Goal: Task Accomplishment & Management: Manage account settings

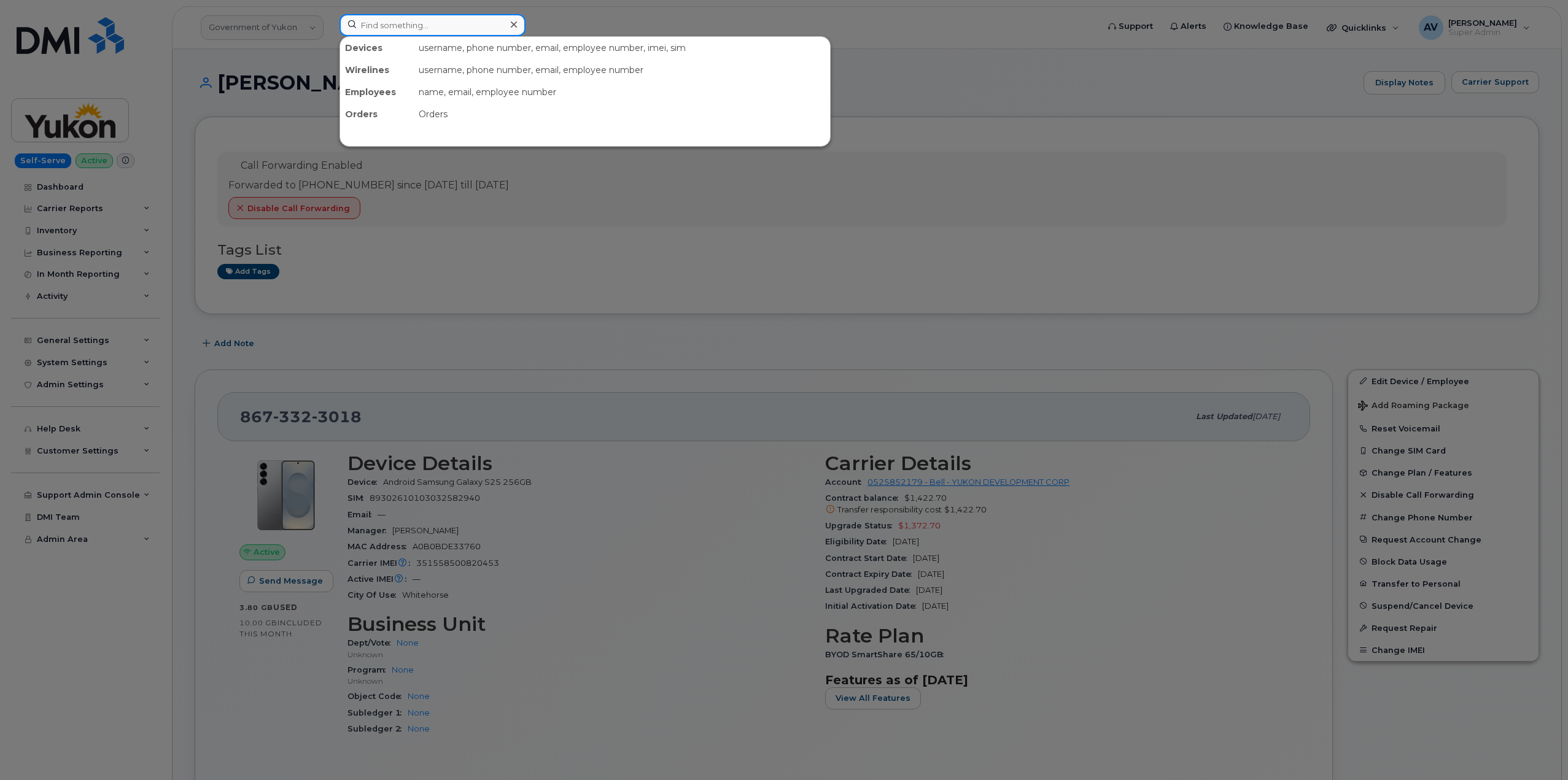
click at [418, 29] on input at bounding box center [432, 25] width 186 height 22
paste input "Kyle Percle"
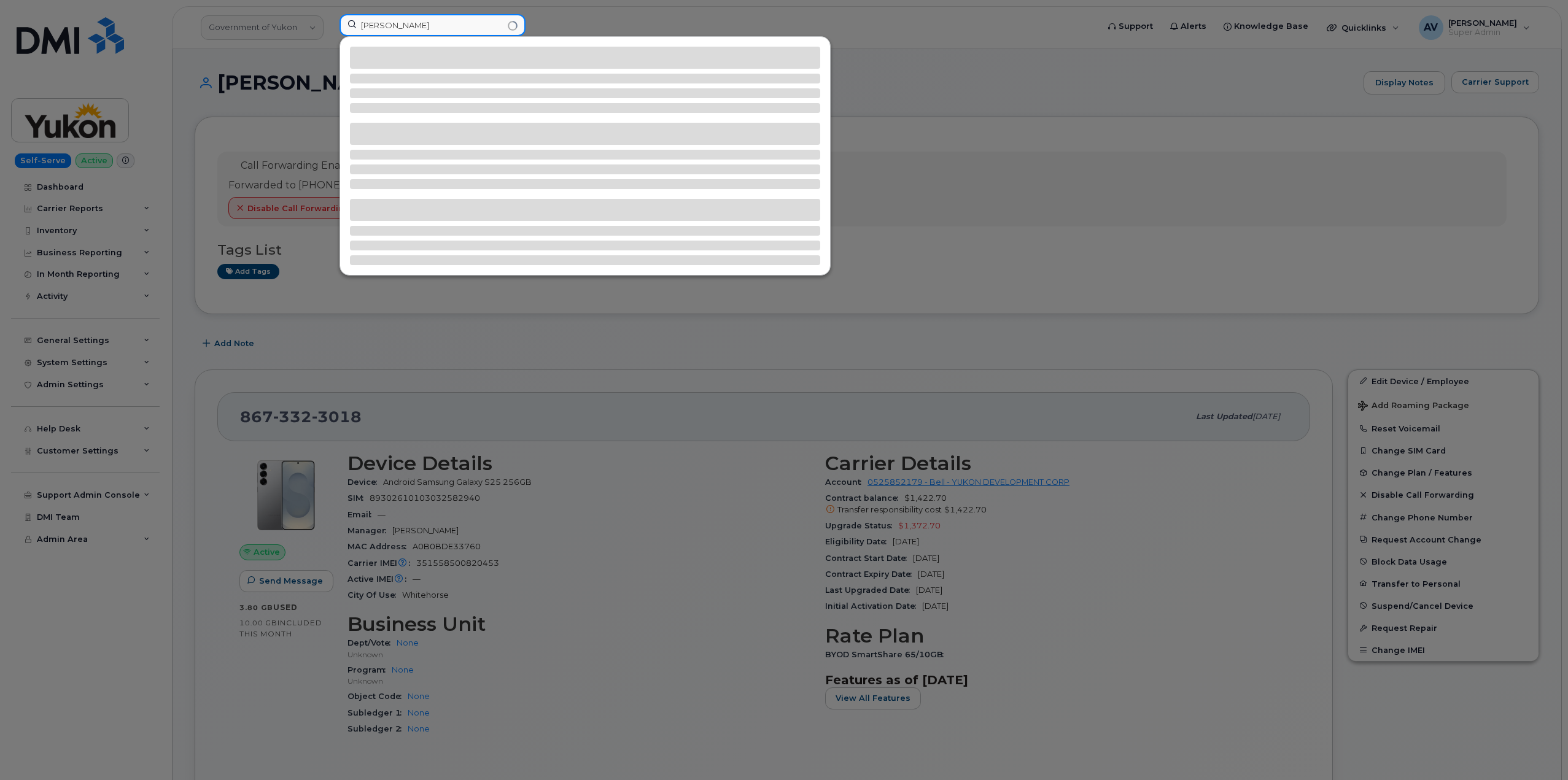
type input "Kyle Percle"
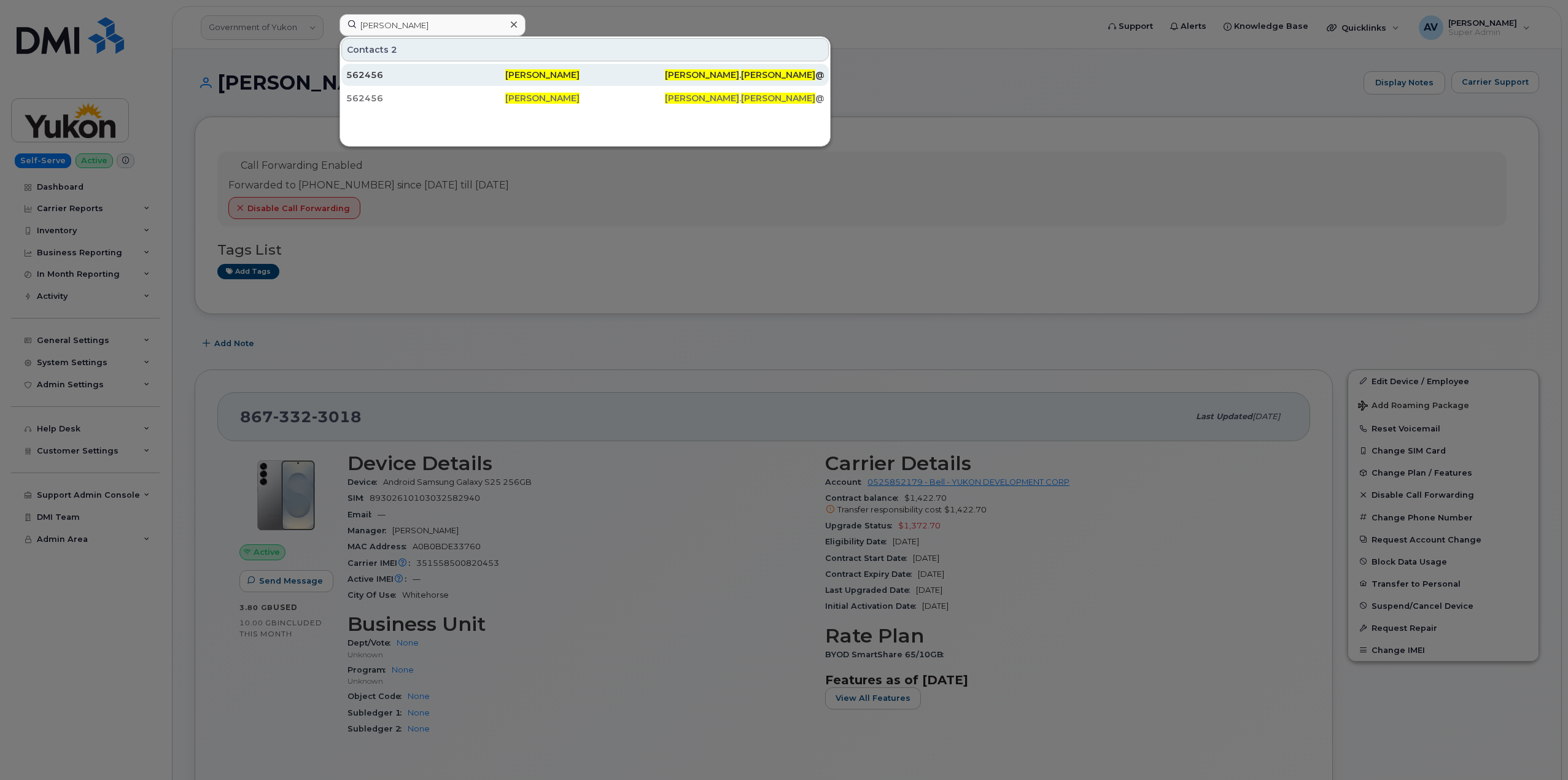
click at [469, 78] on div "562456" at bounding box center [426, 75] width 159 height 12
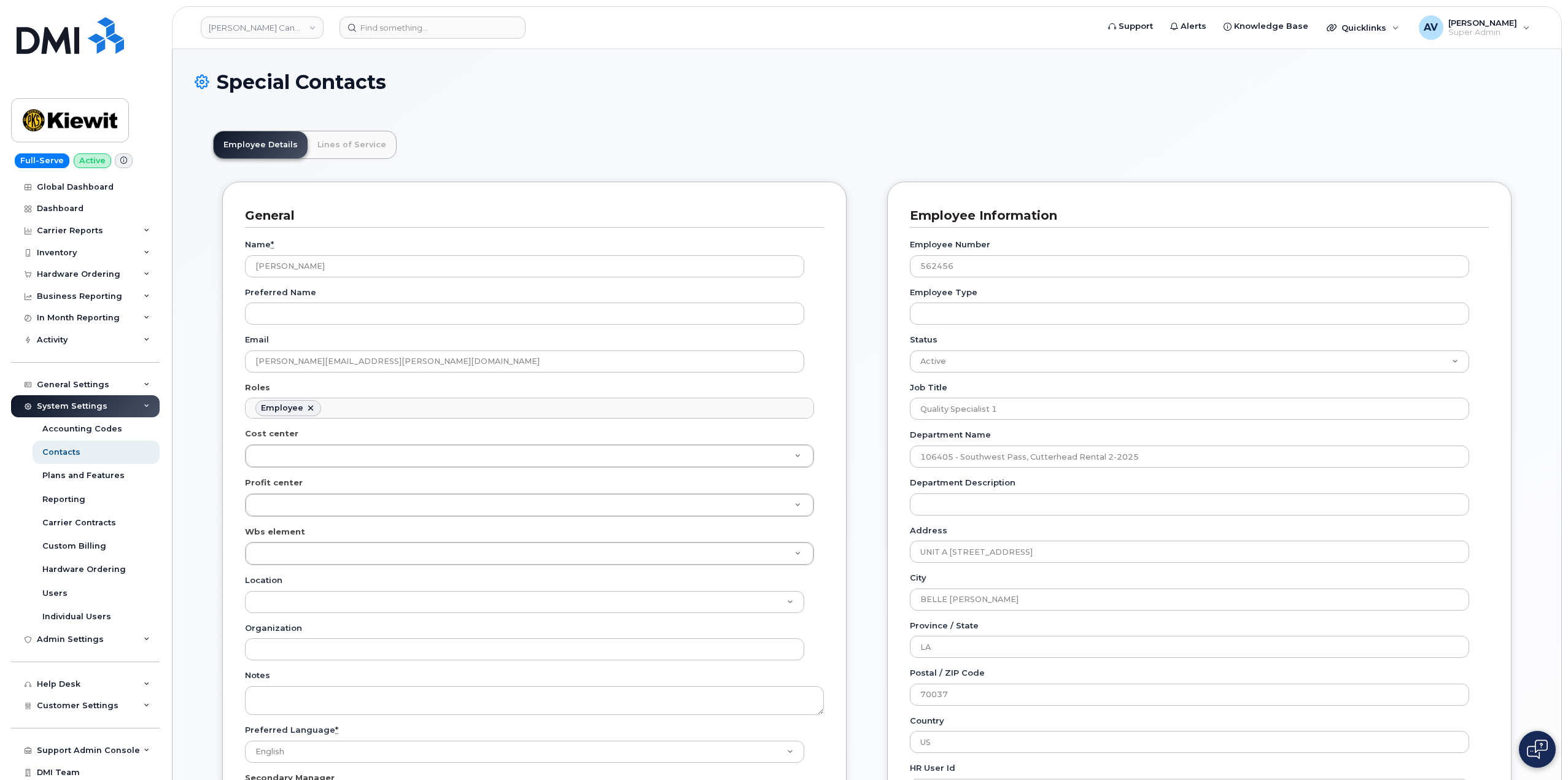
scroll to position [36, 0]
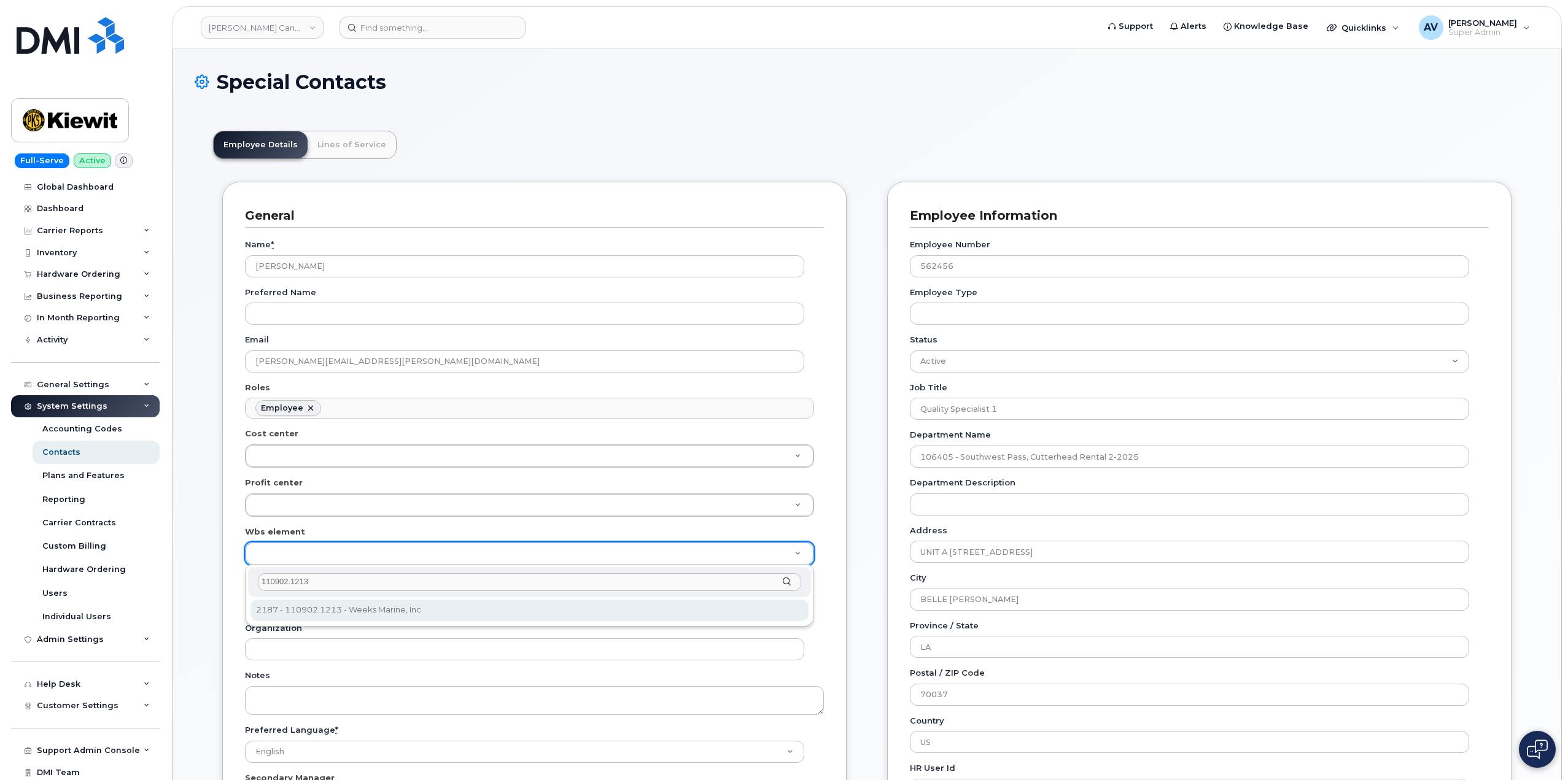
type input "110902.1213"
type input "31936082"
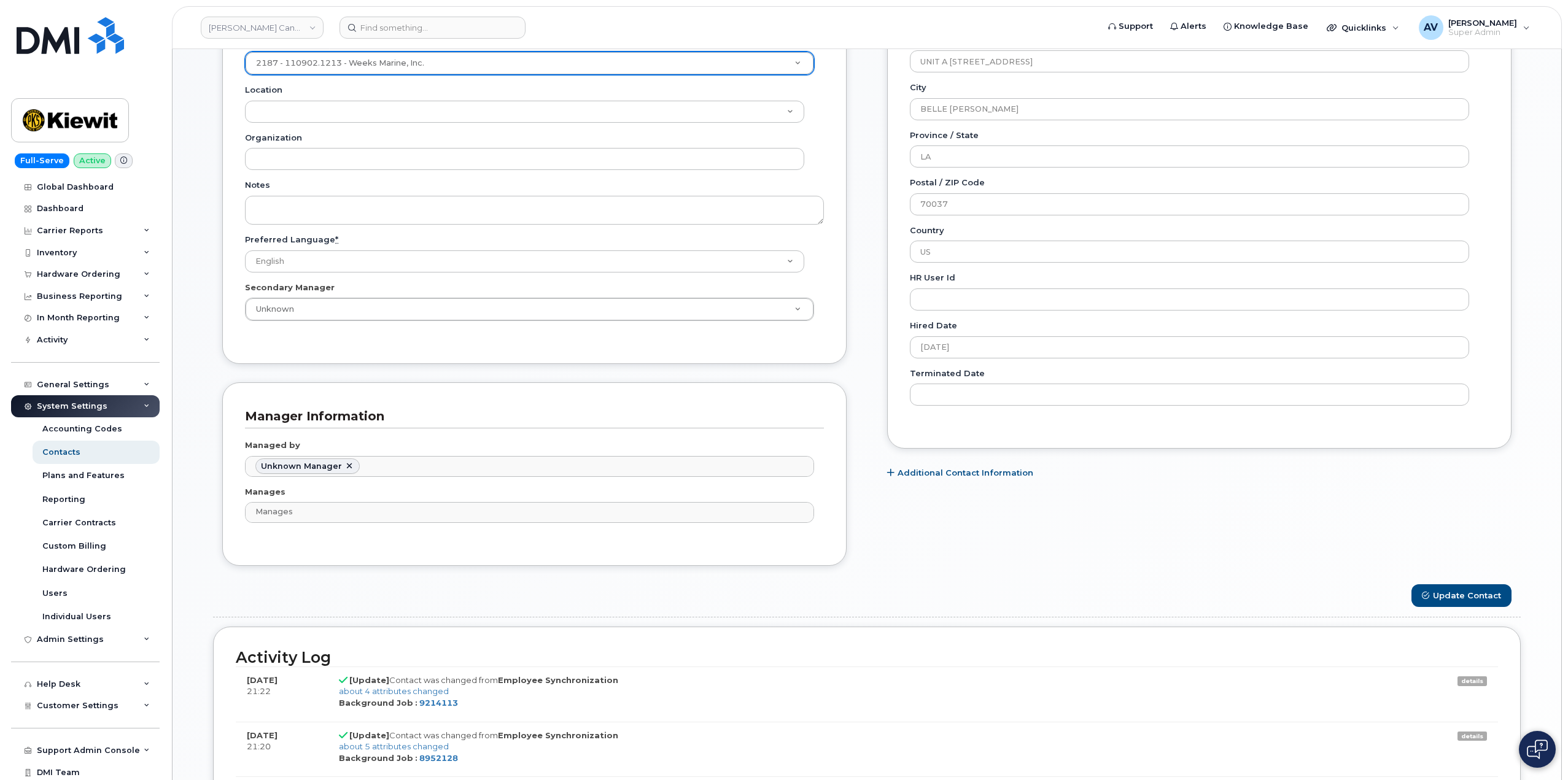
scroll to position [675, 0]
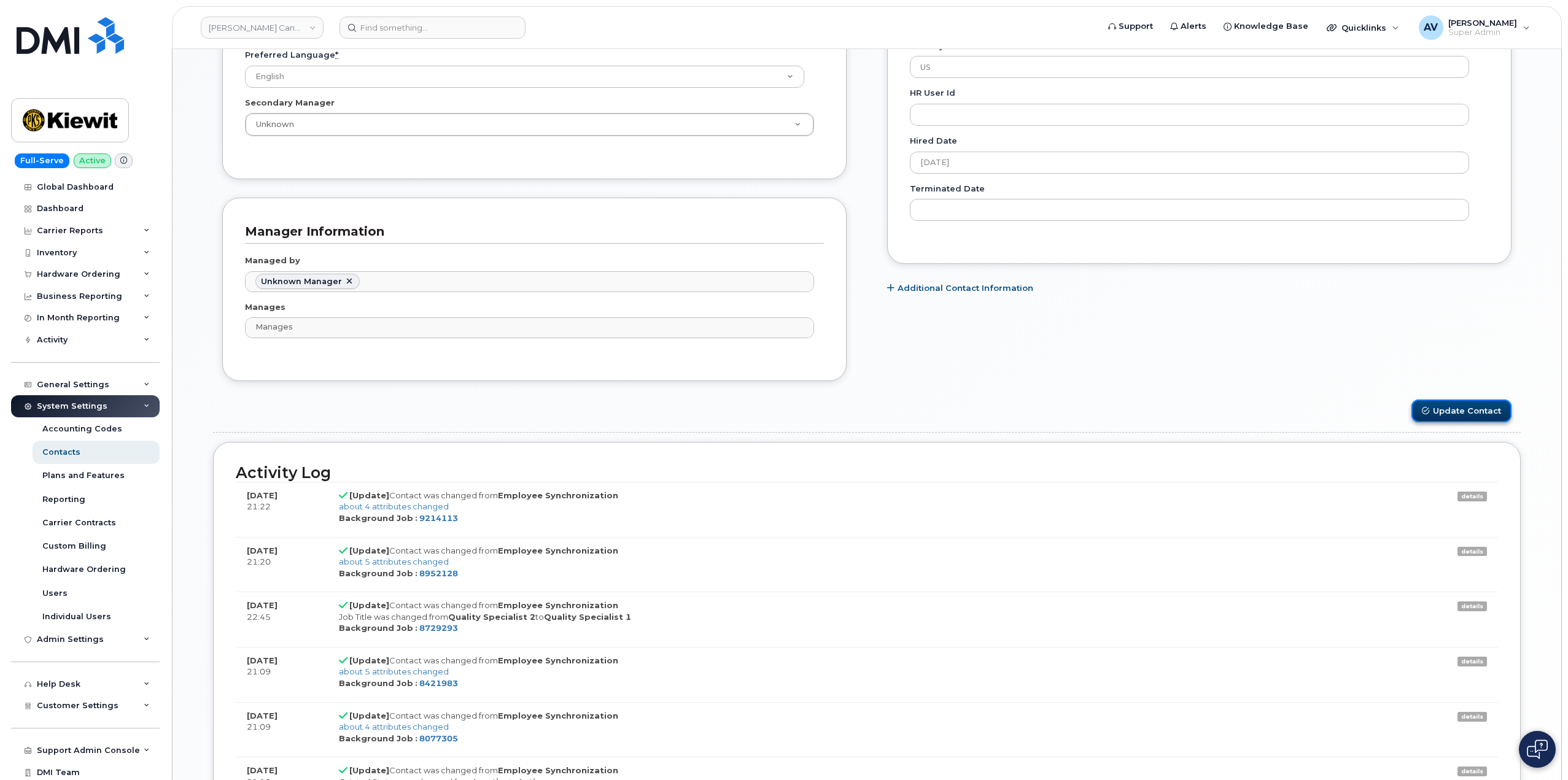
click at [1496, 407] on button "Update Contact" at bounding box center [1462, 411] width 100 height 23
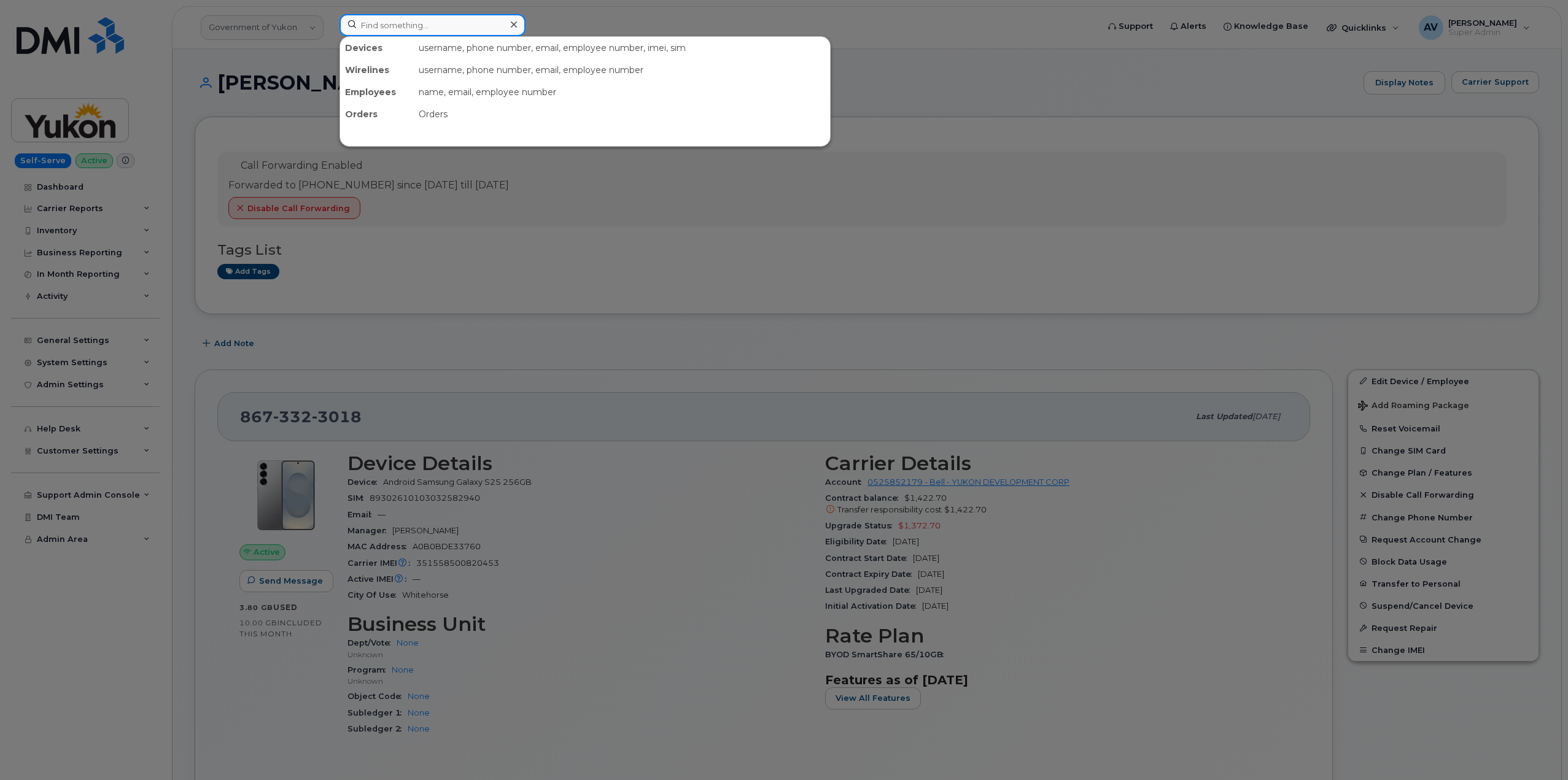
click at [452, 24] on input at bounding box center [432, 25] width 186 height 22
paste input "Lance Hines"
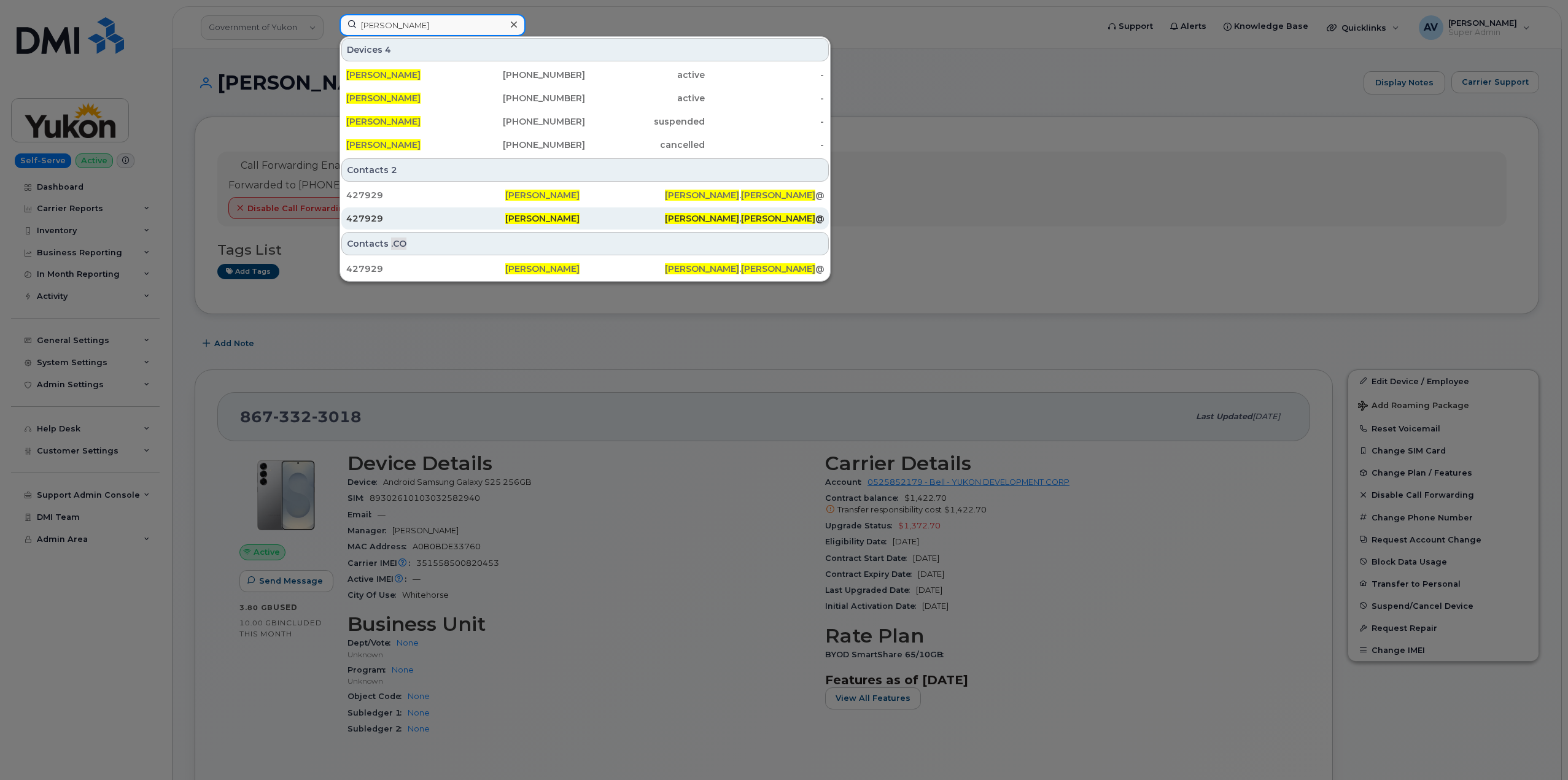
type input "Lance Hines"
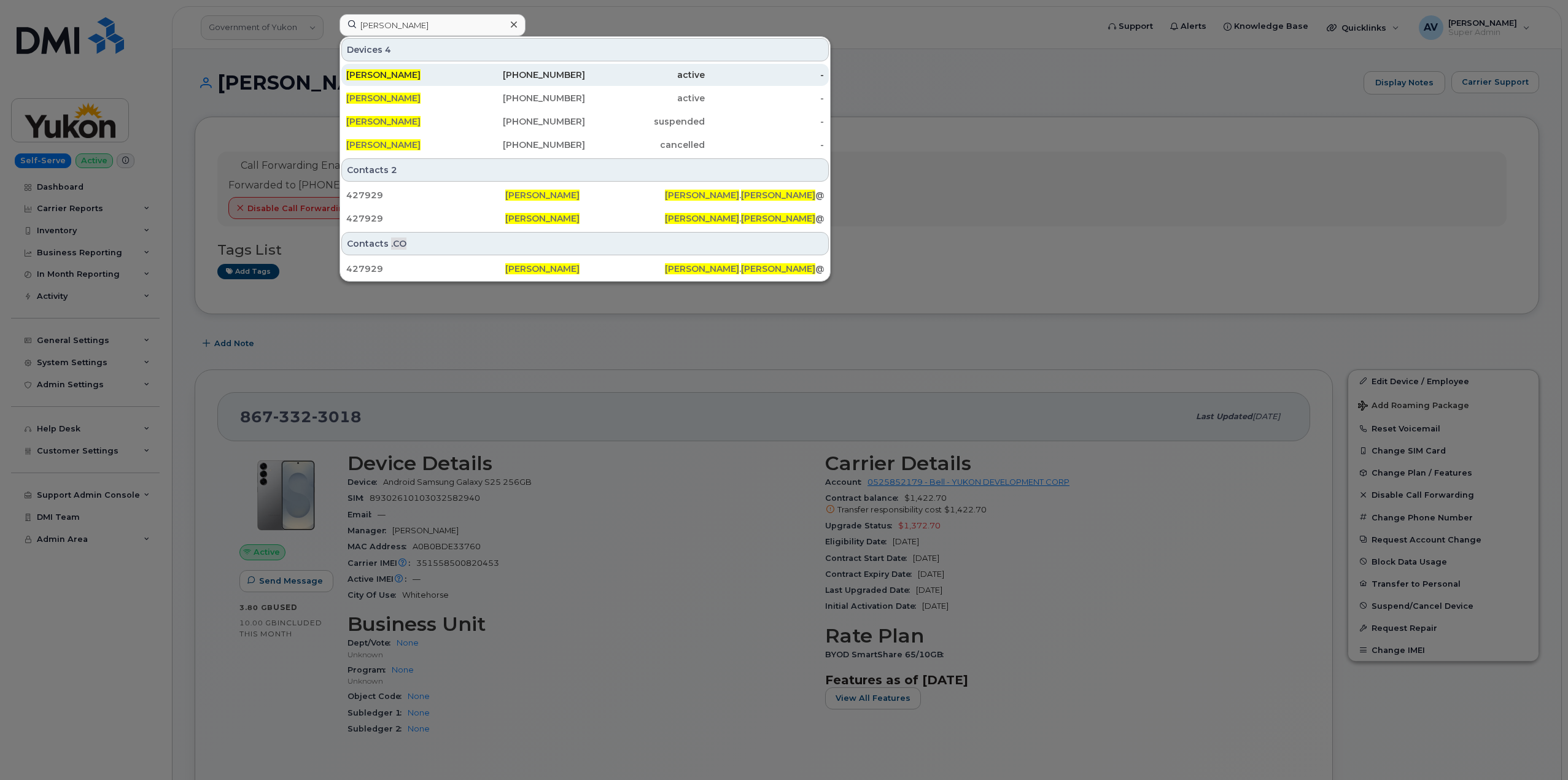
click at [463, 74] on div "LANCE HINES" at bounding box center [406, 75] width 120 height 12
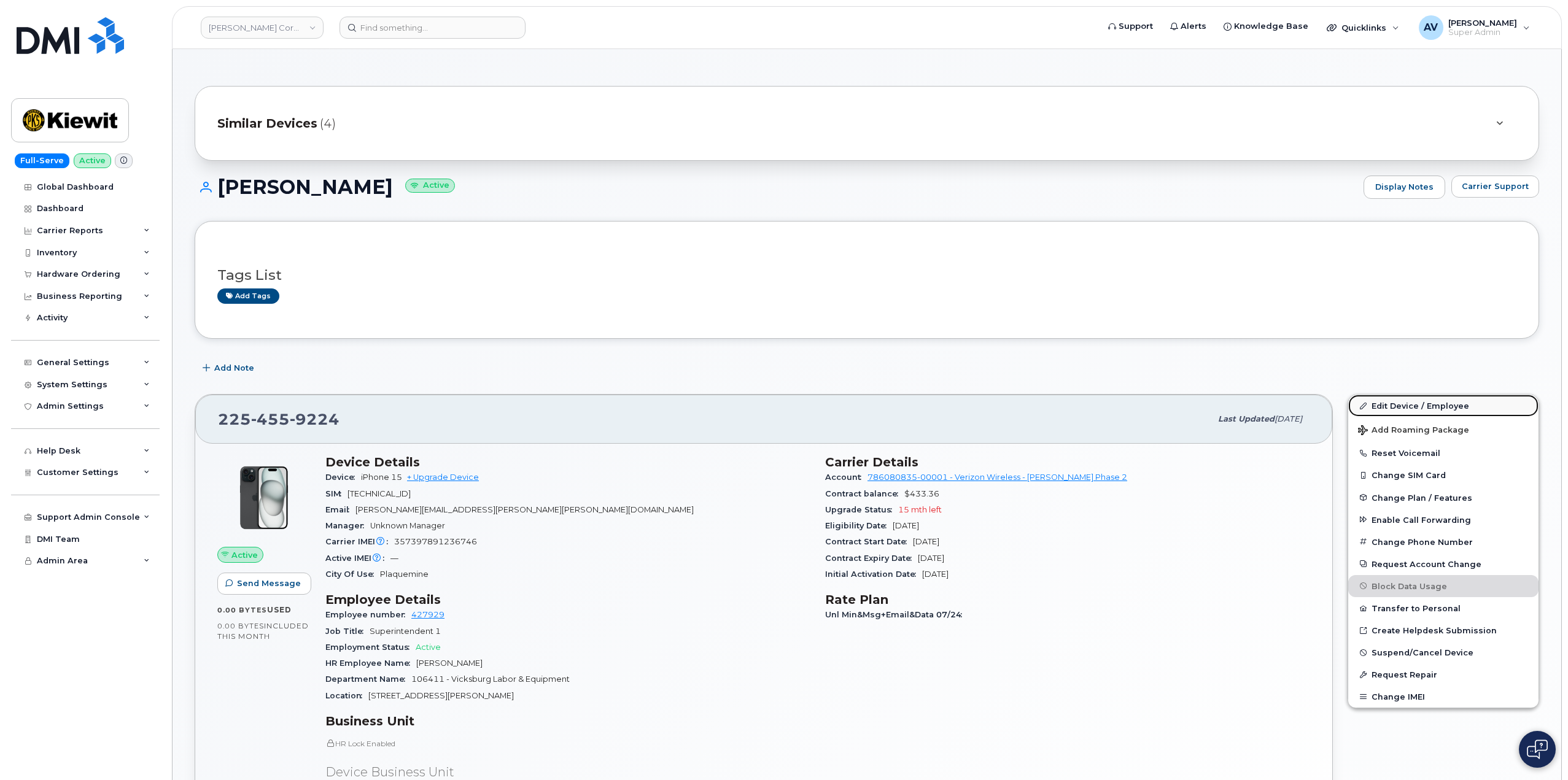
click at [1405, 402] on link "Edit Device / Employee" at bounding box center [1443, 405] width 190 height 22
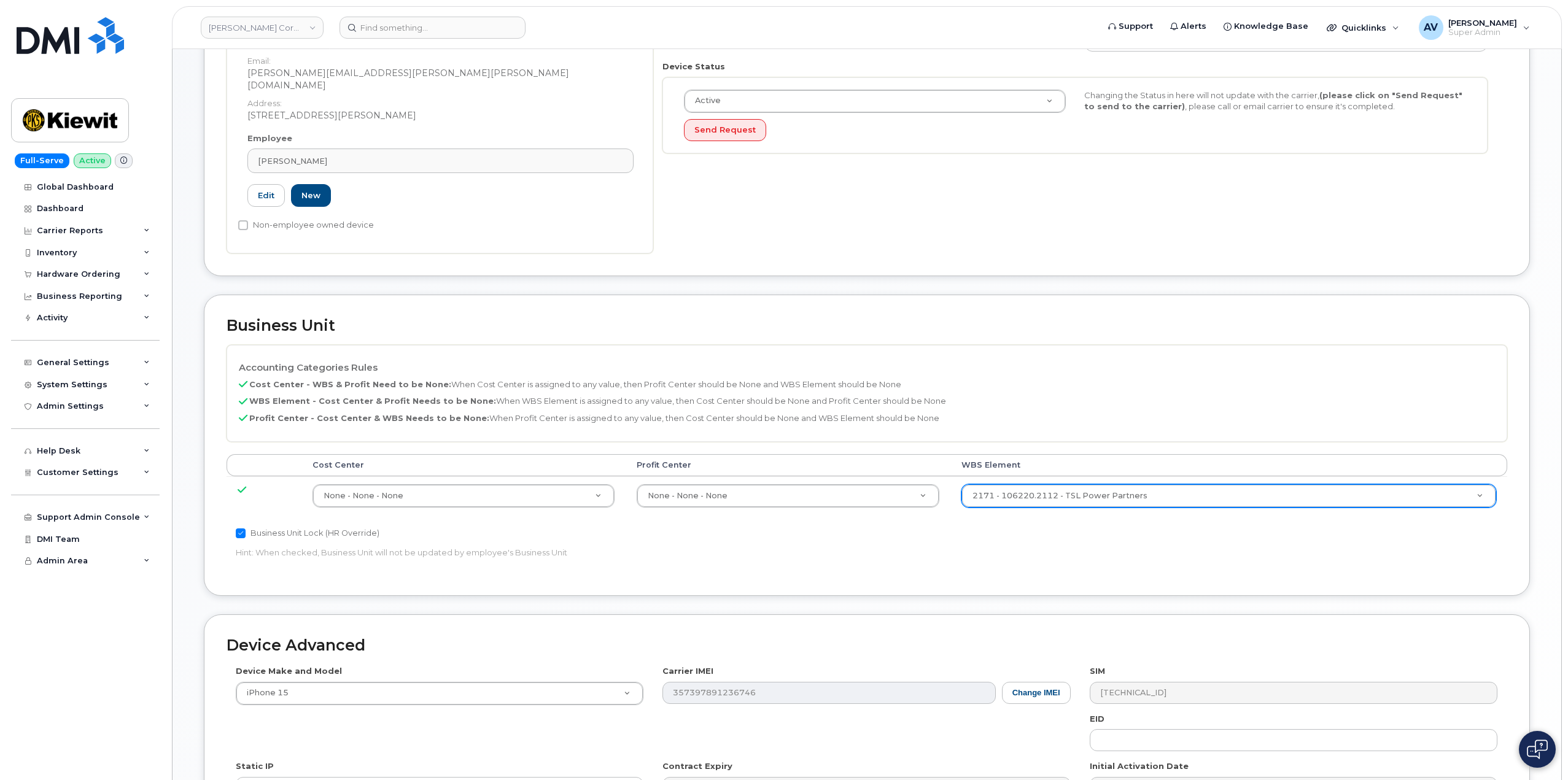
scroll to position [307, 0]
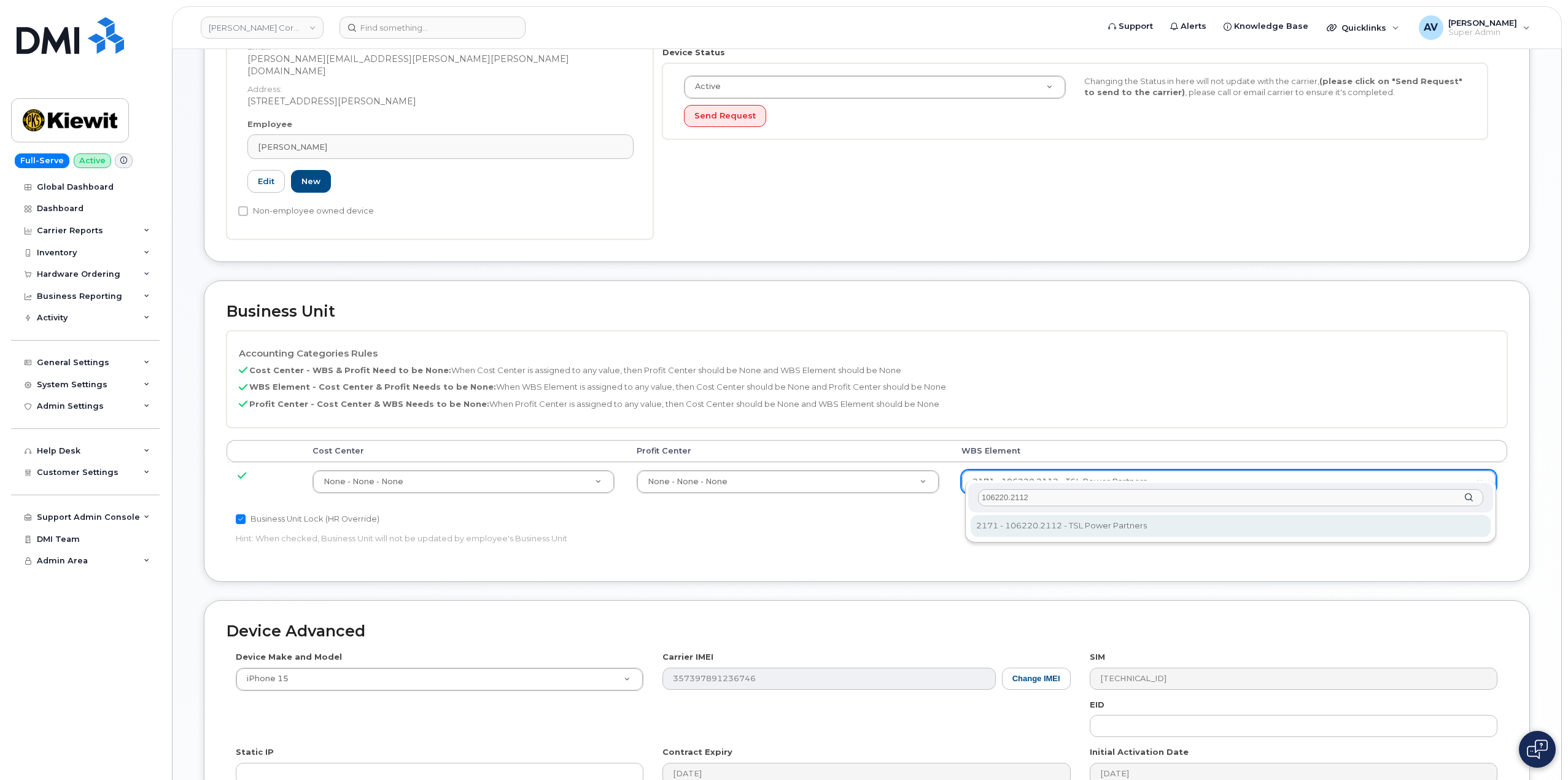
type input "106220.2112"
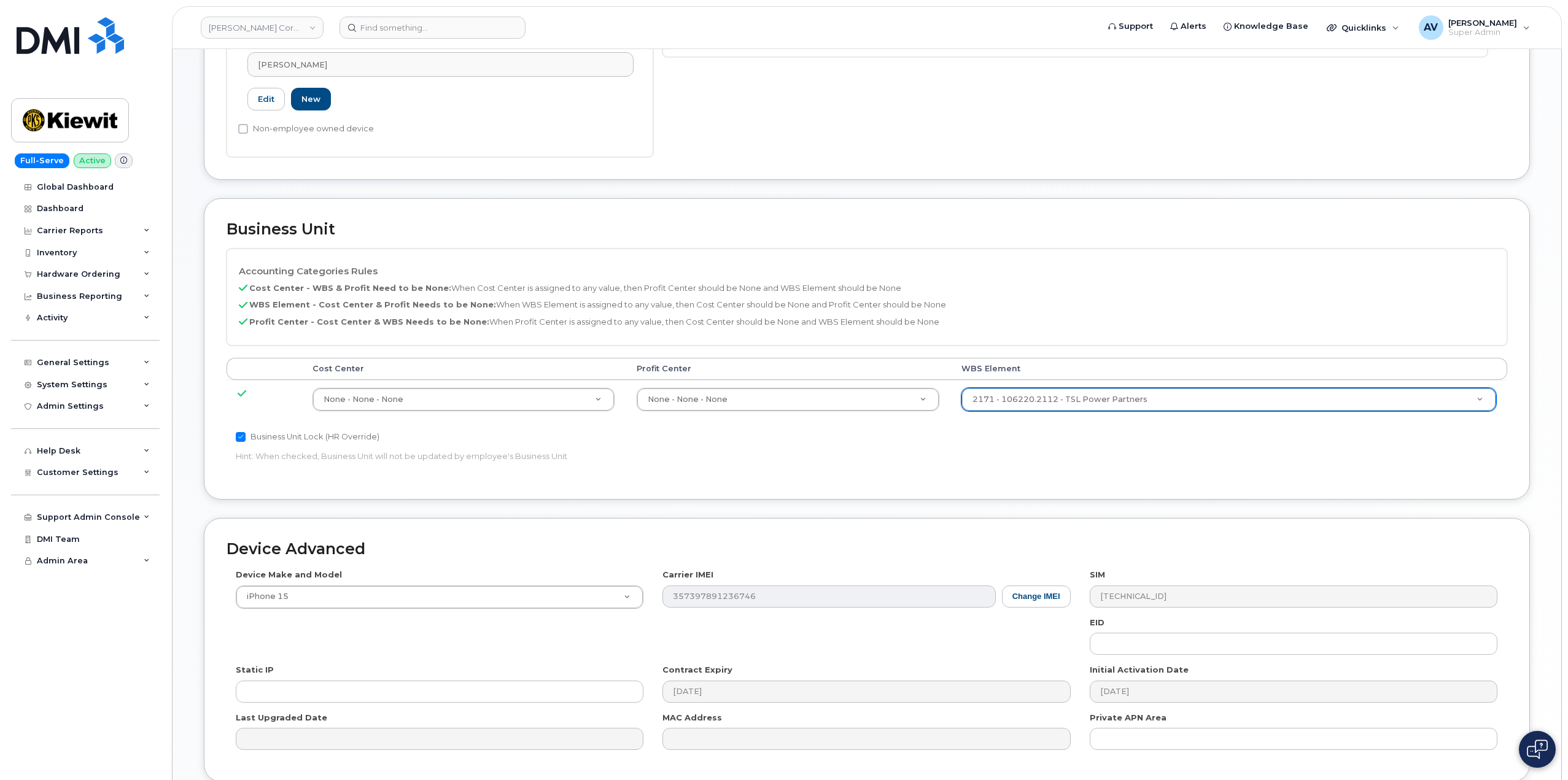
scroll to position [481, 0]
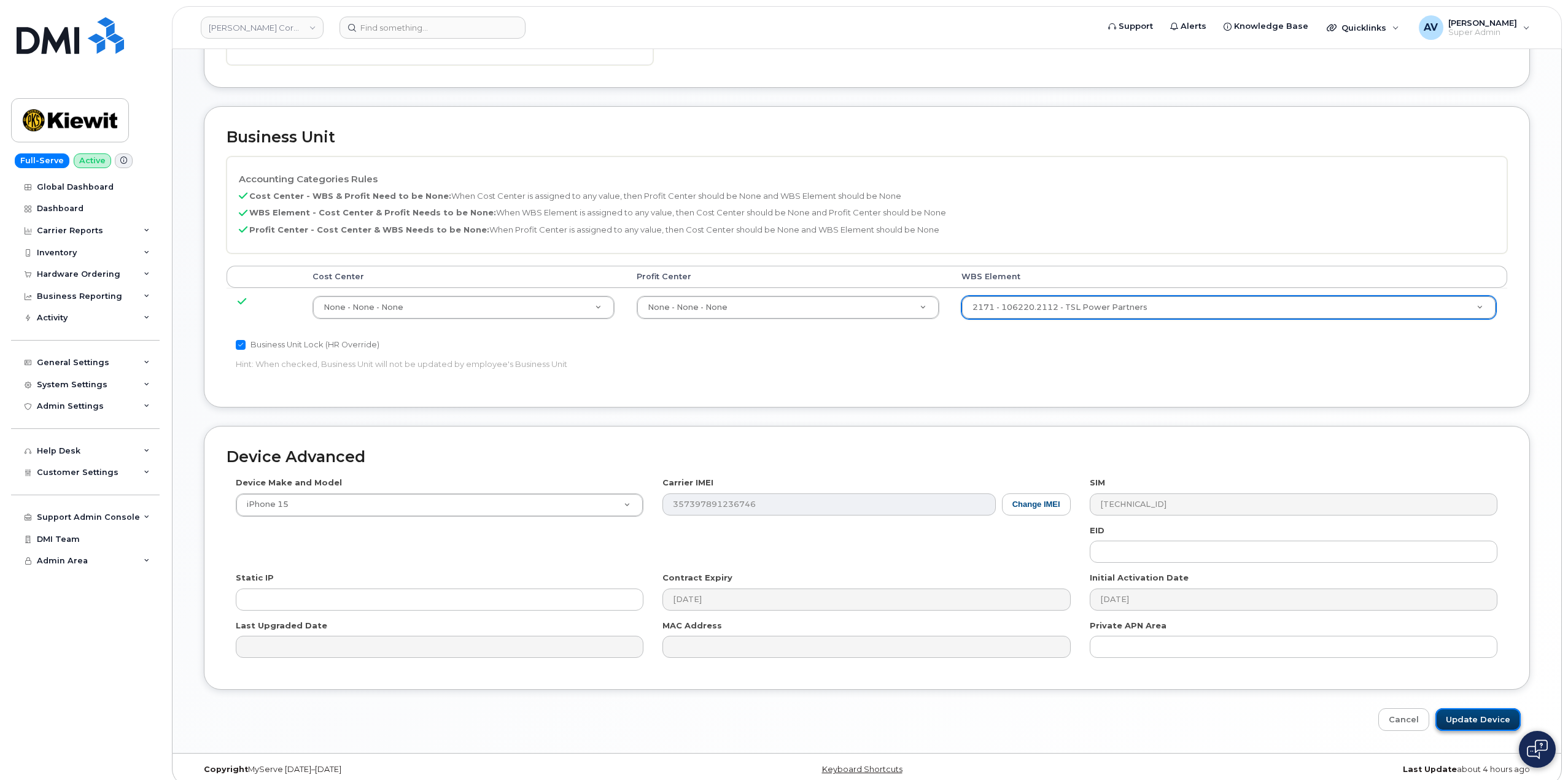
click at [1497, 708] on input "Update Device" at bounding box center [1478, 719] width 85 height 23
type input "Saving..."
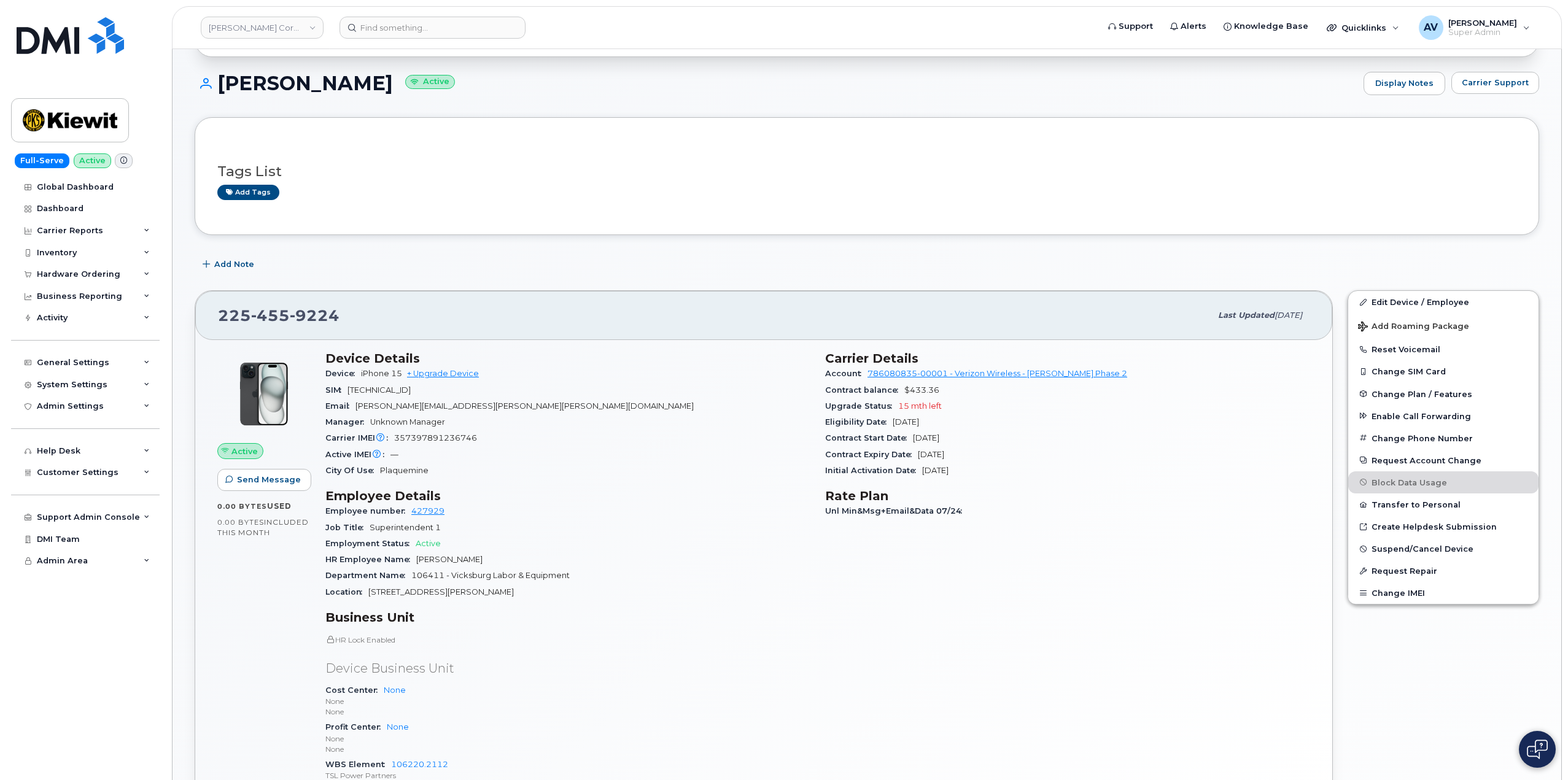
scroll to position [184, 0]
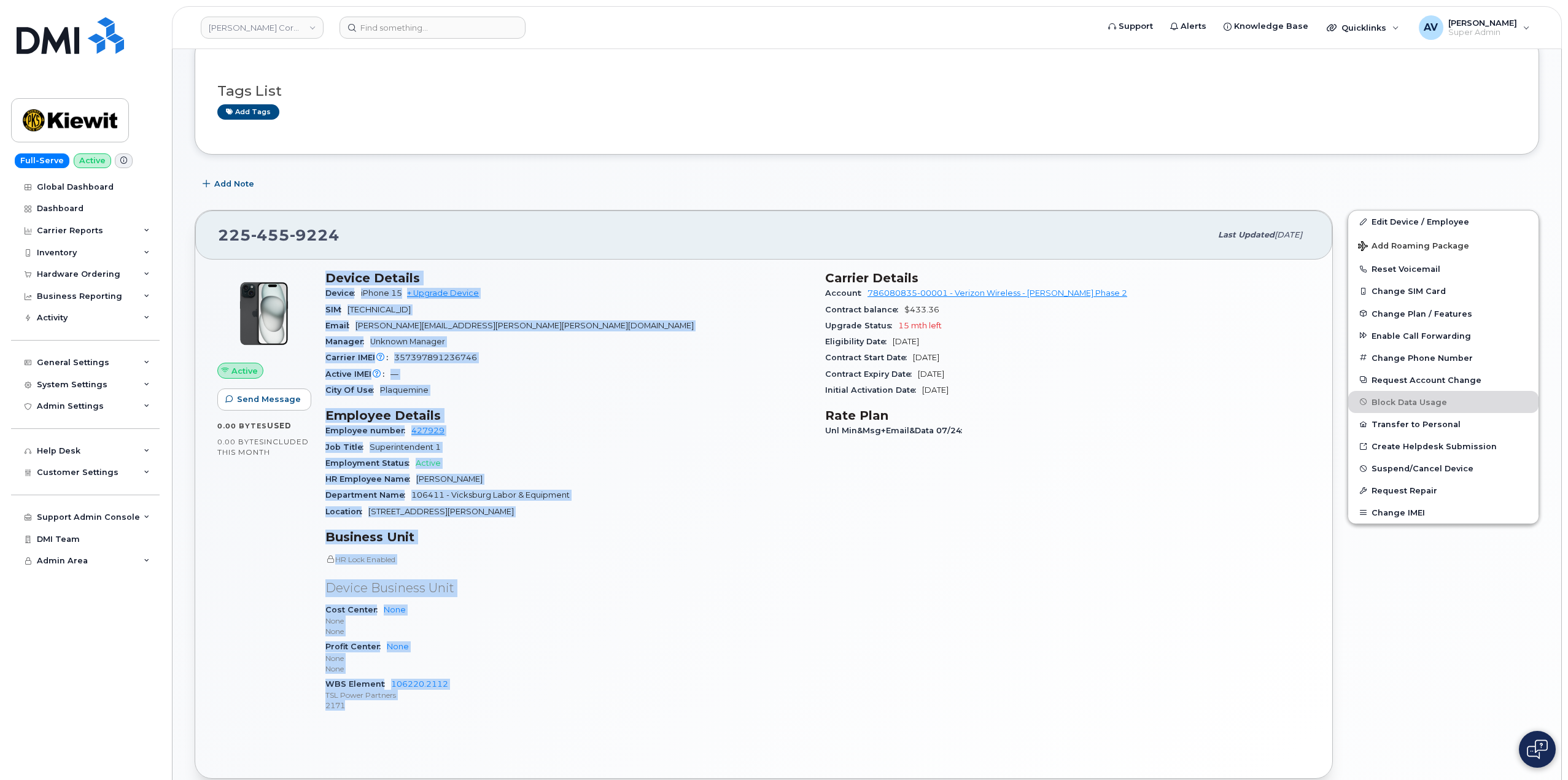
drag, startPoint x: 325, startPoint y: 283, endPoint x: 500, endPoint y: 702, distance: 454.1
click at [500, 702] on div "Device Details Device iPhone 15 + Upgrade Device SIM 89148000010996703070 Email…" at bounding box center [567, 497] width 500 height 467
copy div "Device Details Device iPhone 15 + Upgrade Device SIM 89148000010996703070 Email…"
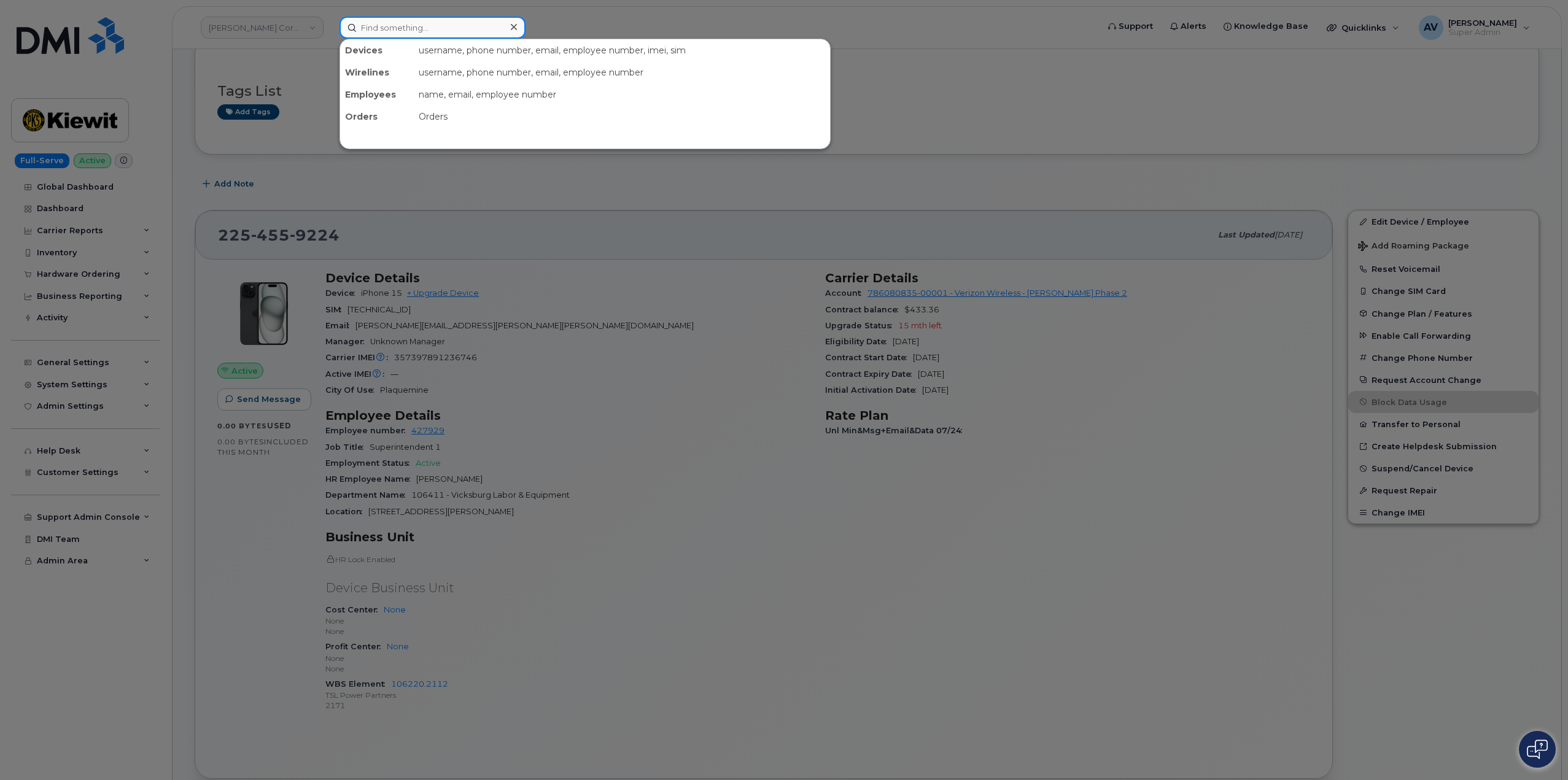
click at [461, 32] on input at bounding box center [432, 27] width 186 height 22
drag, startPoint x: 461, startPoint y: 32, endPoint x: 454, endPoint y: 37, distance: 8.6
paste input "298720"
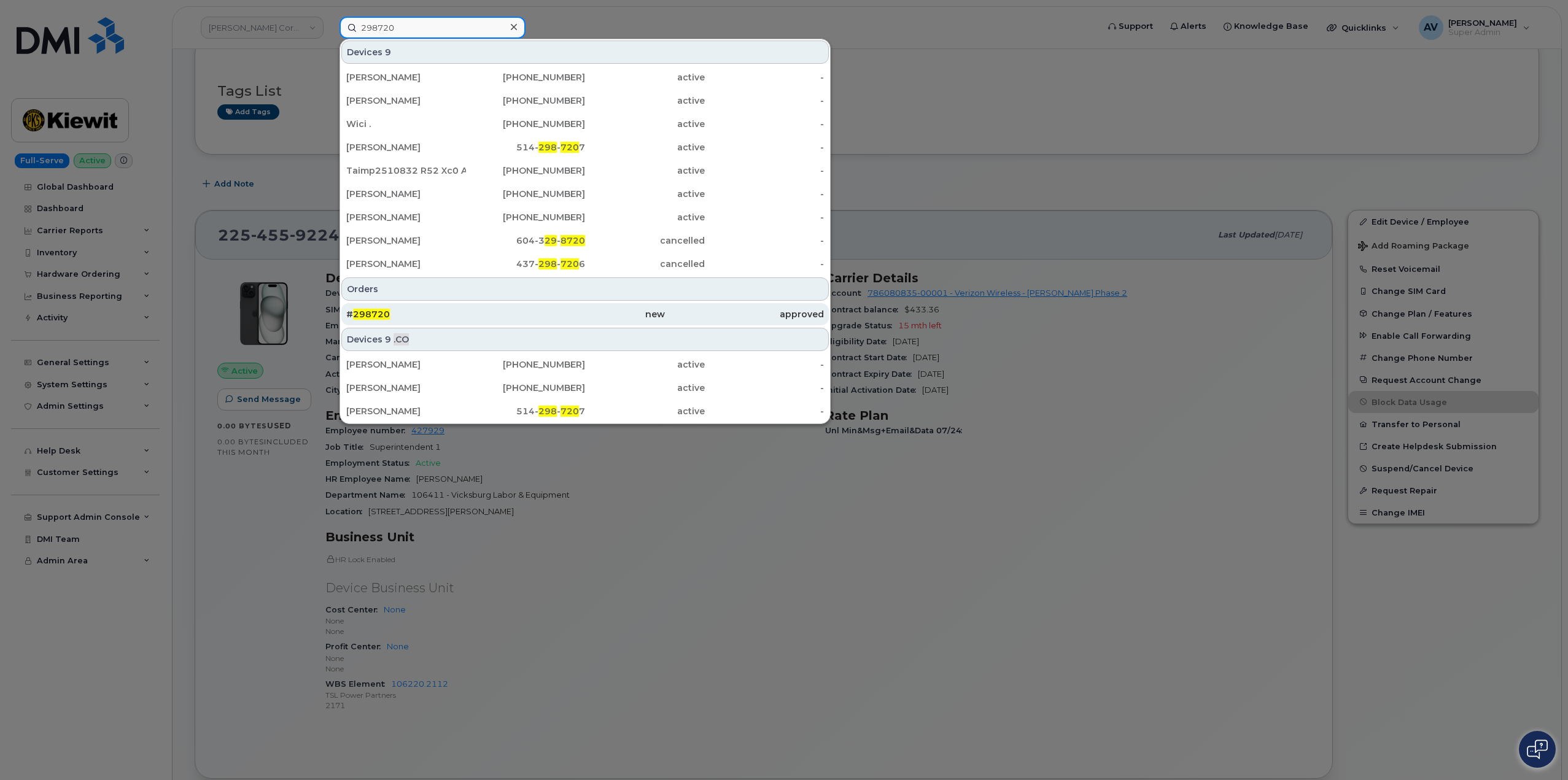
type input "298720"
click at [665, 321] on div "new" at bounding box center [744, 314] width 159 height 22
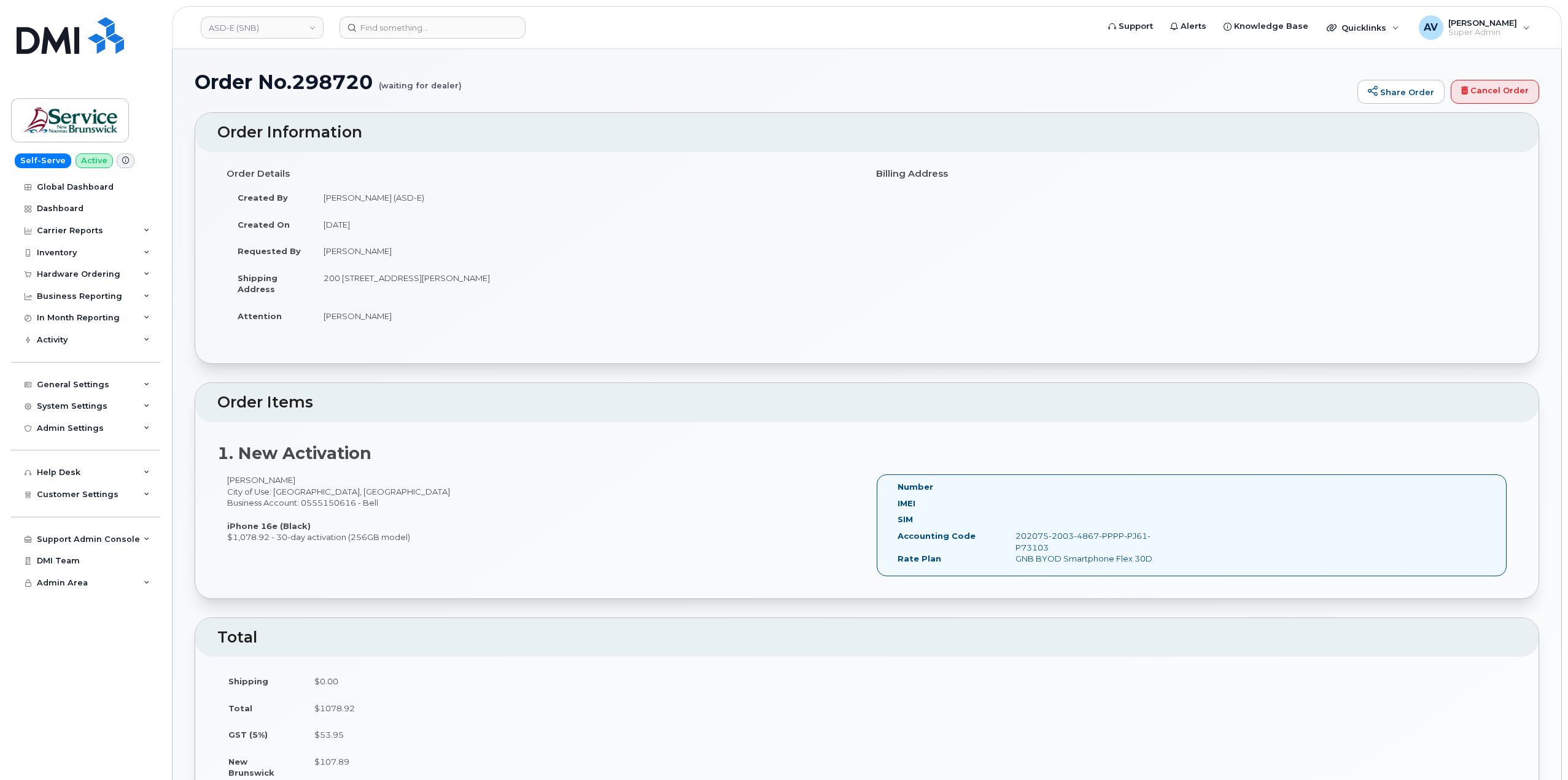
drag, startPoint x: 225, startPoint y: 174, endPoint x: 831, endPoint y: 542, distance: 709.0
copy div "Order Details Created By [PERSON_NAME] (ASD-E) Created On [DATE] Requested By […"
click at [418, 26] on input at bounding box center [432, 27] width 186 height 22
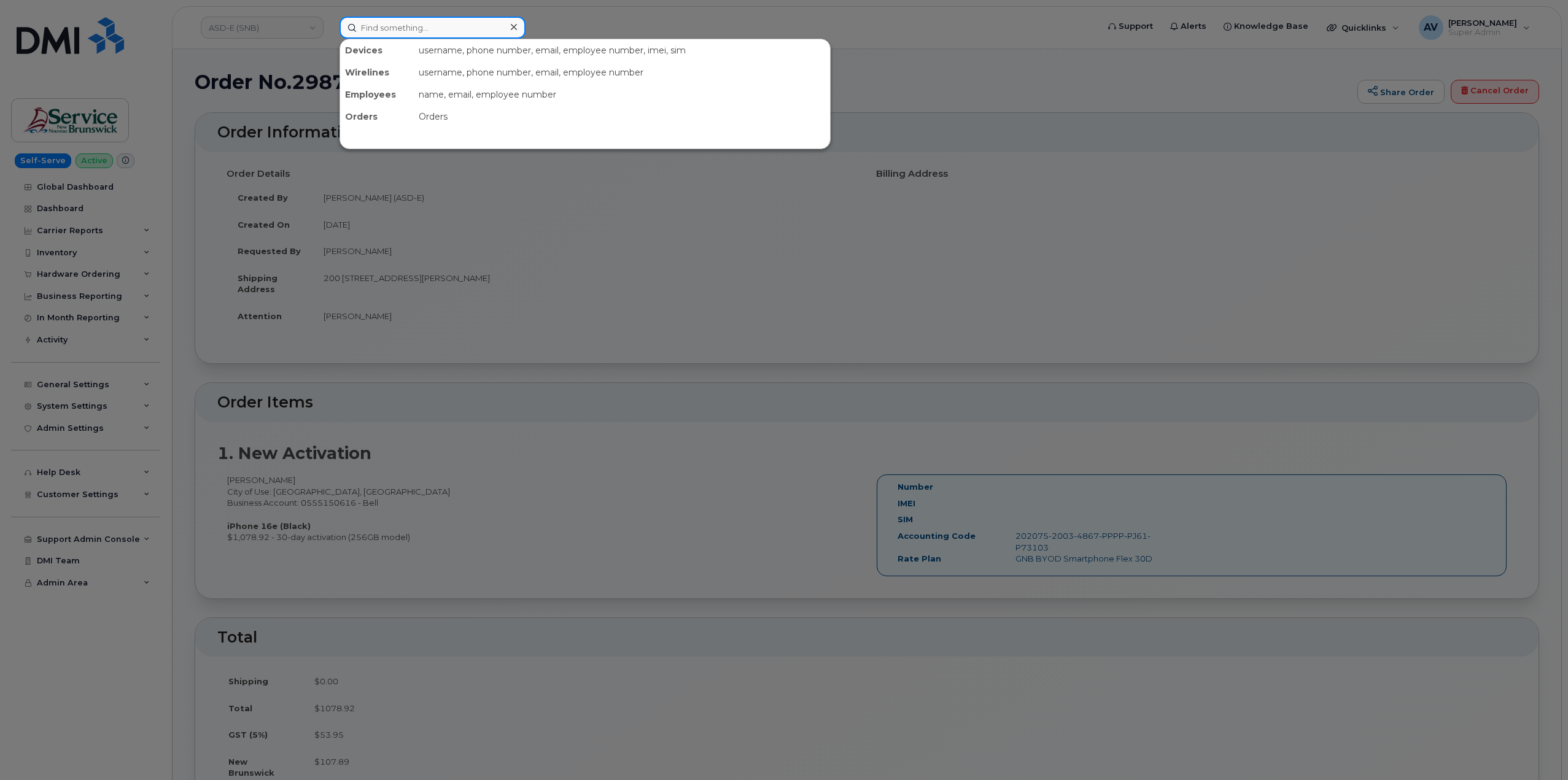
paste input "602-762-8450"
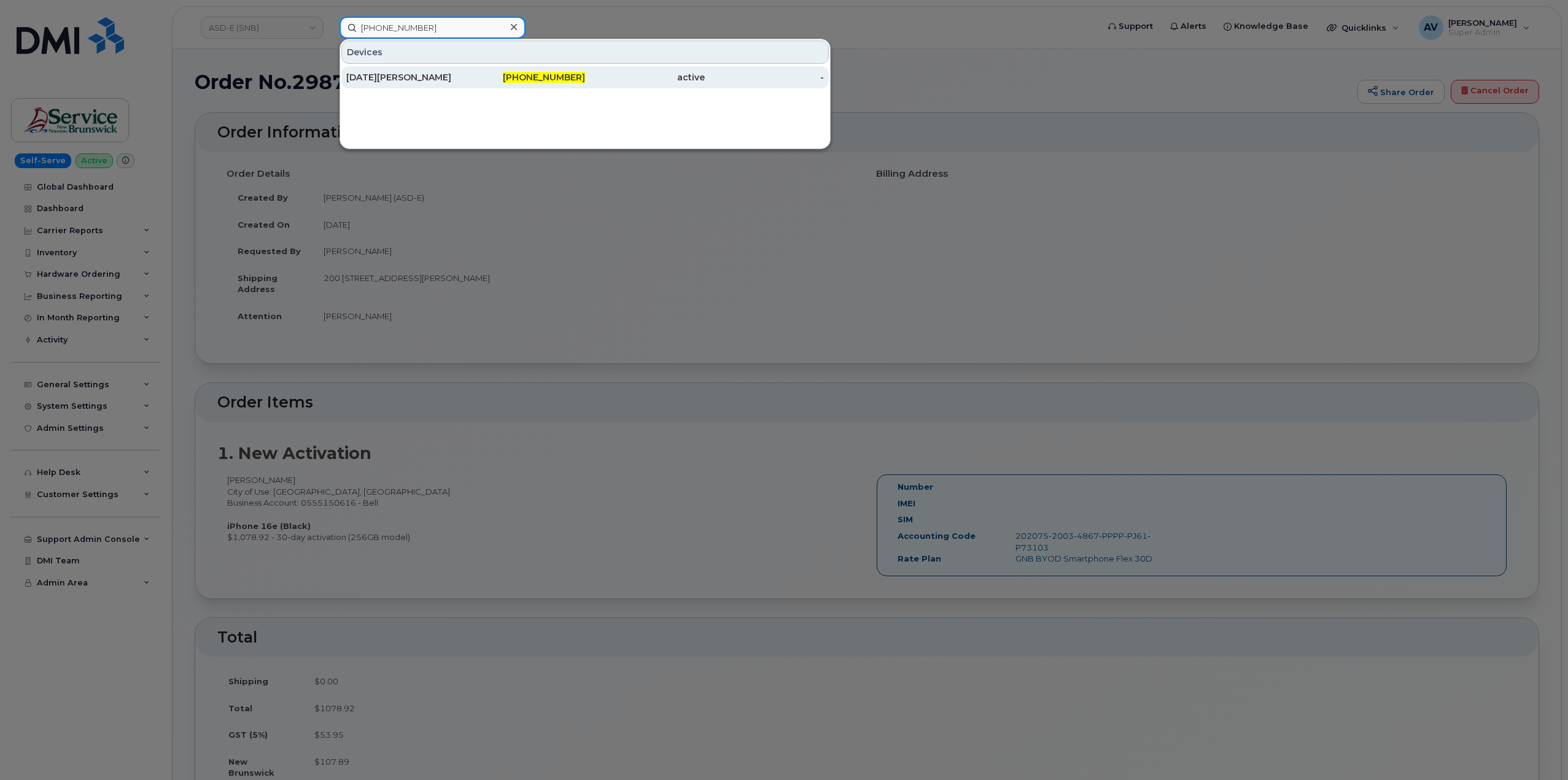
type input "602-762-8450"
click at [467, 81] on div "602-762-8450" at bounding box center [526, 77] width 120 height 12
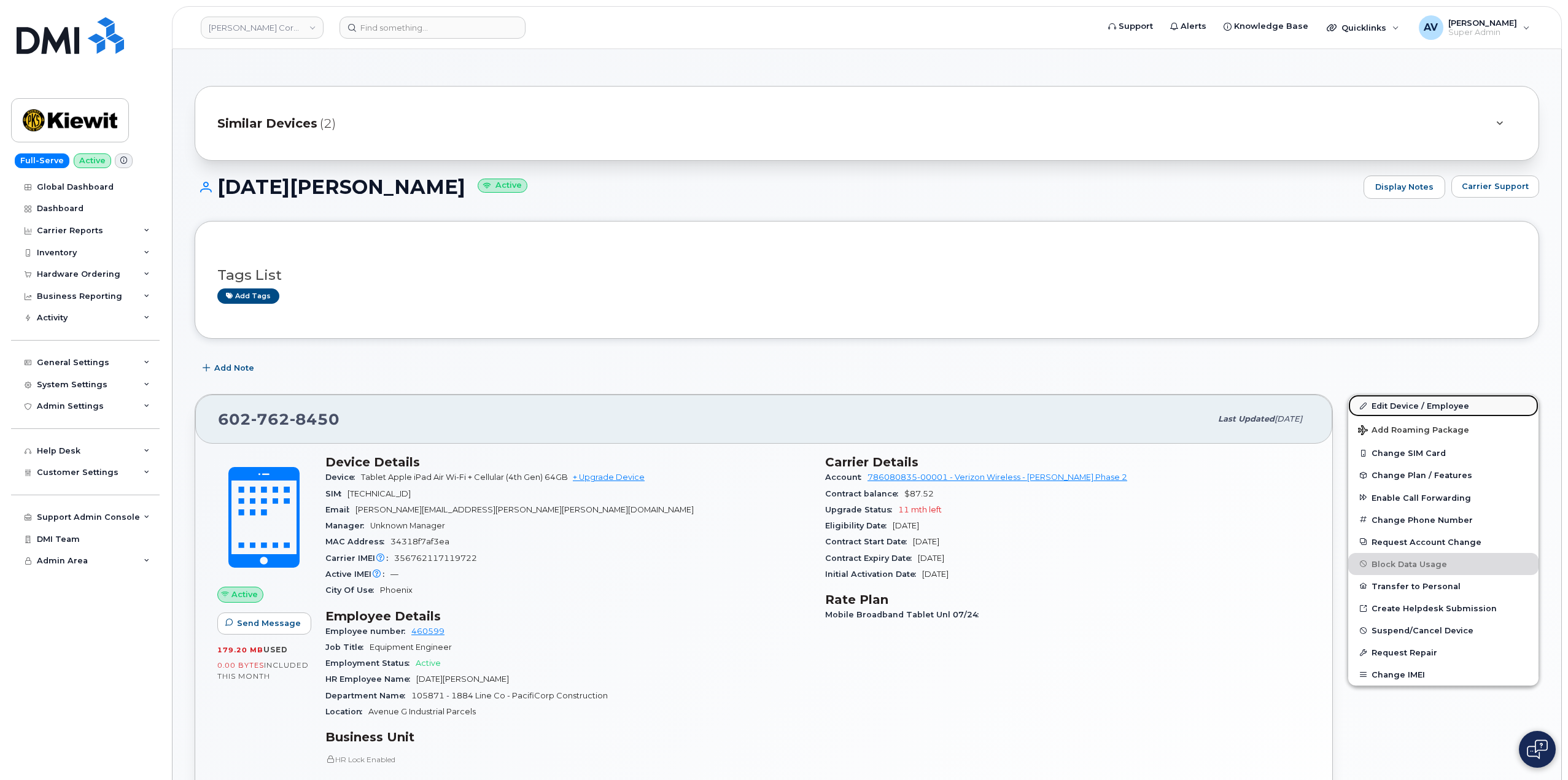
click at [1396, 407] on link "Edit Device / Employee" at bounding box center [1443, 405] width 190 height 22
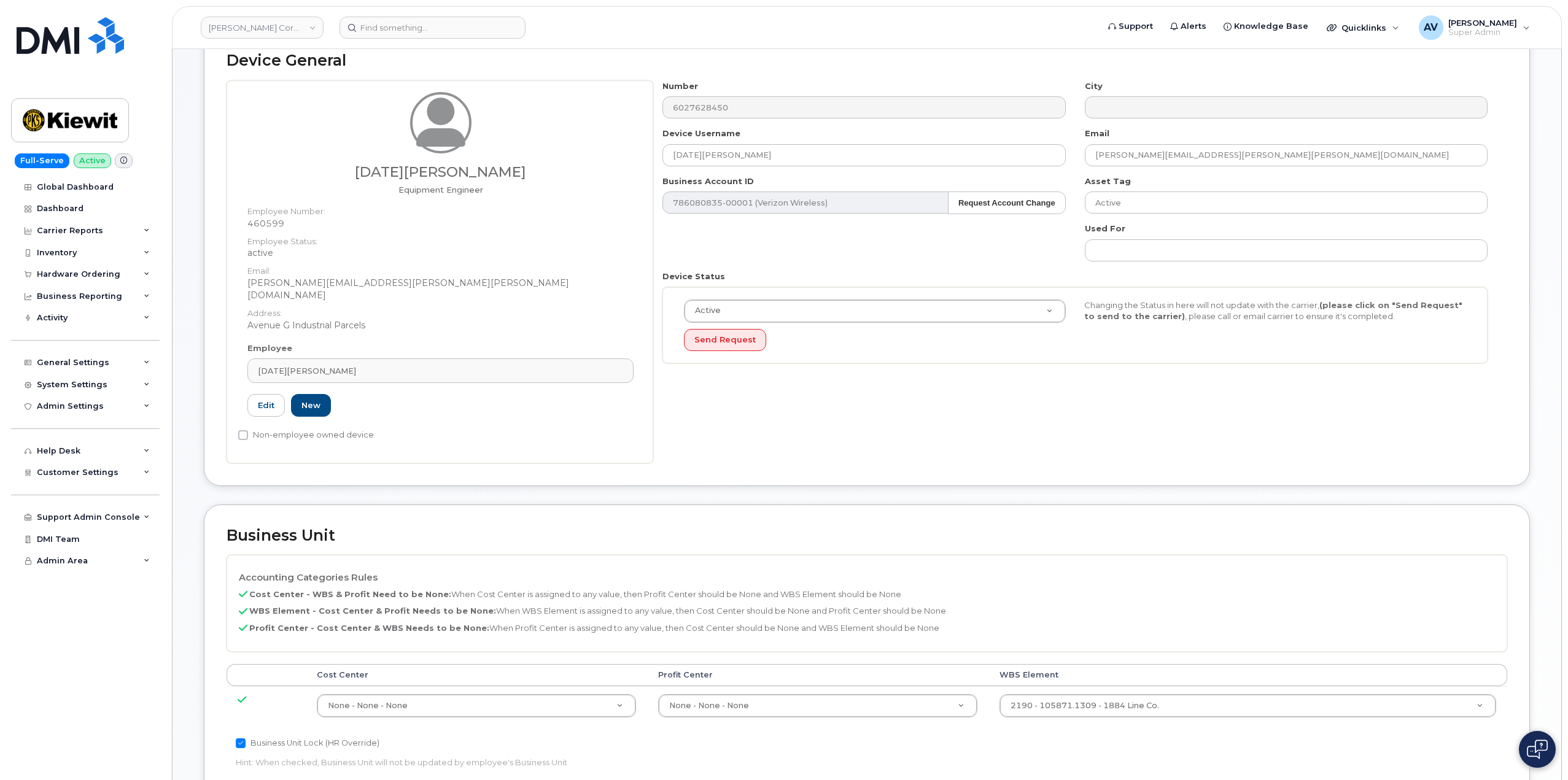
scroll to position [307, 0]
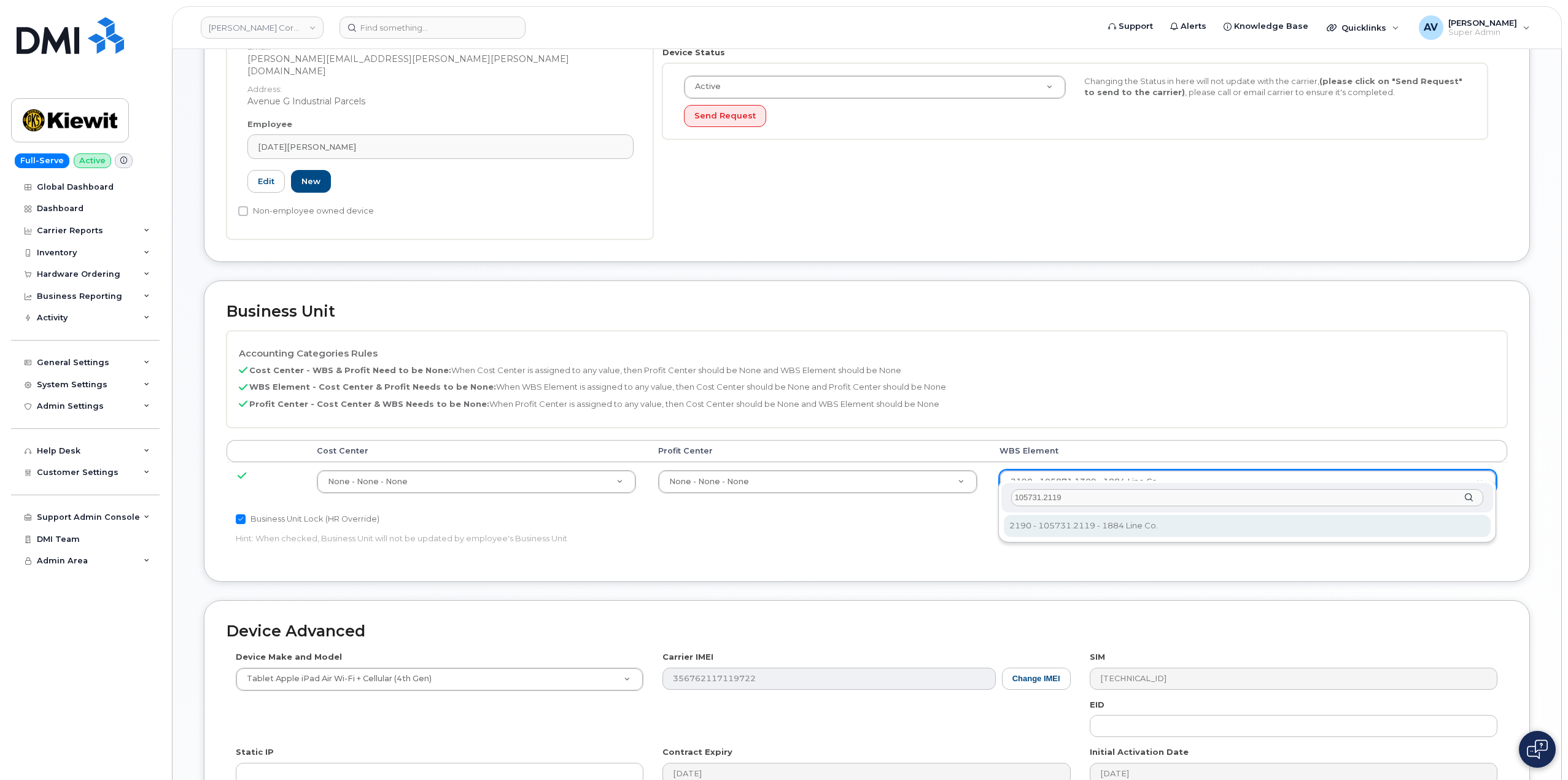
type input "105731.2119"
type input "30200559"
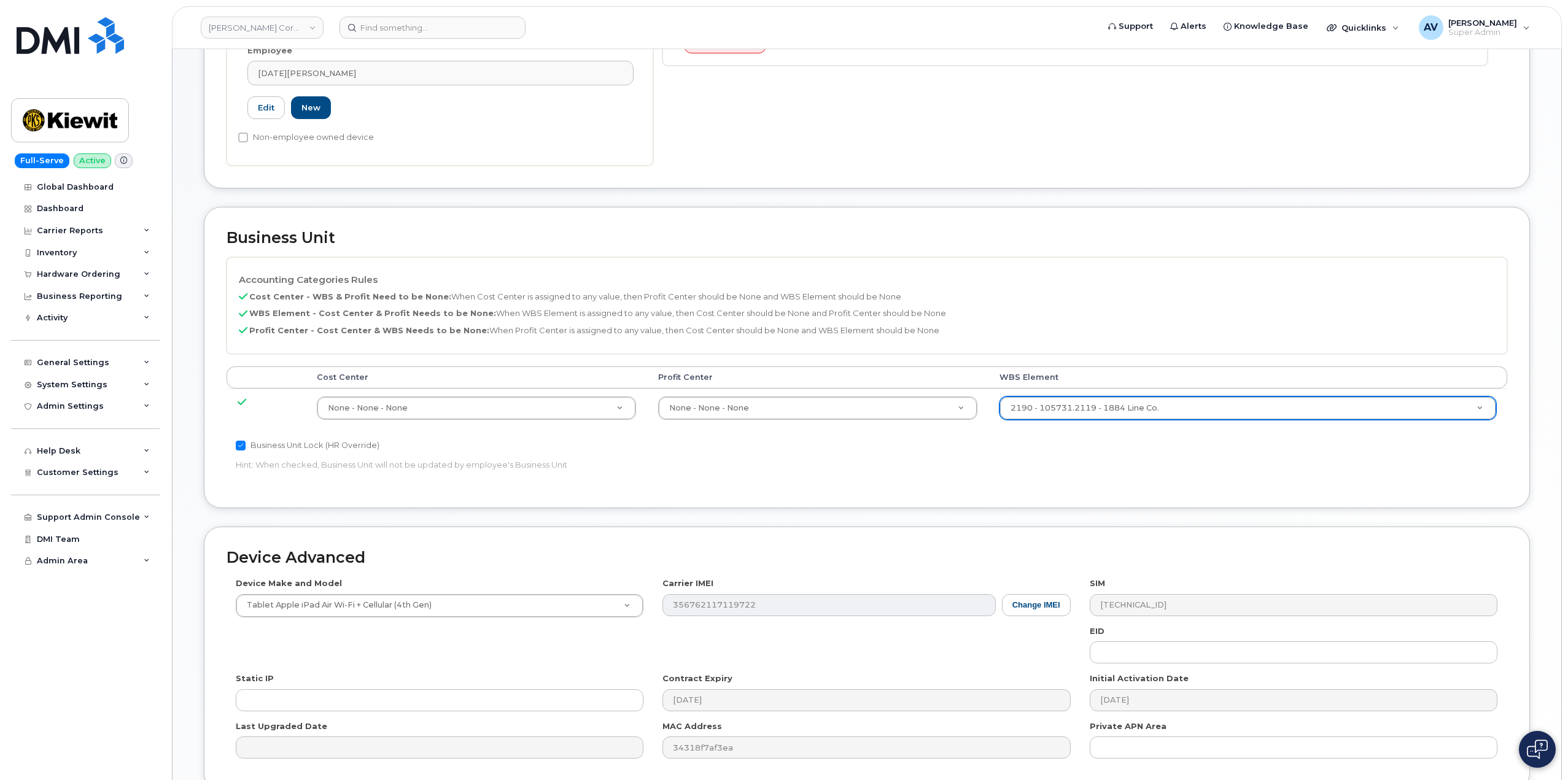
scroll to position [481, 0]
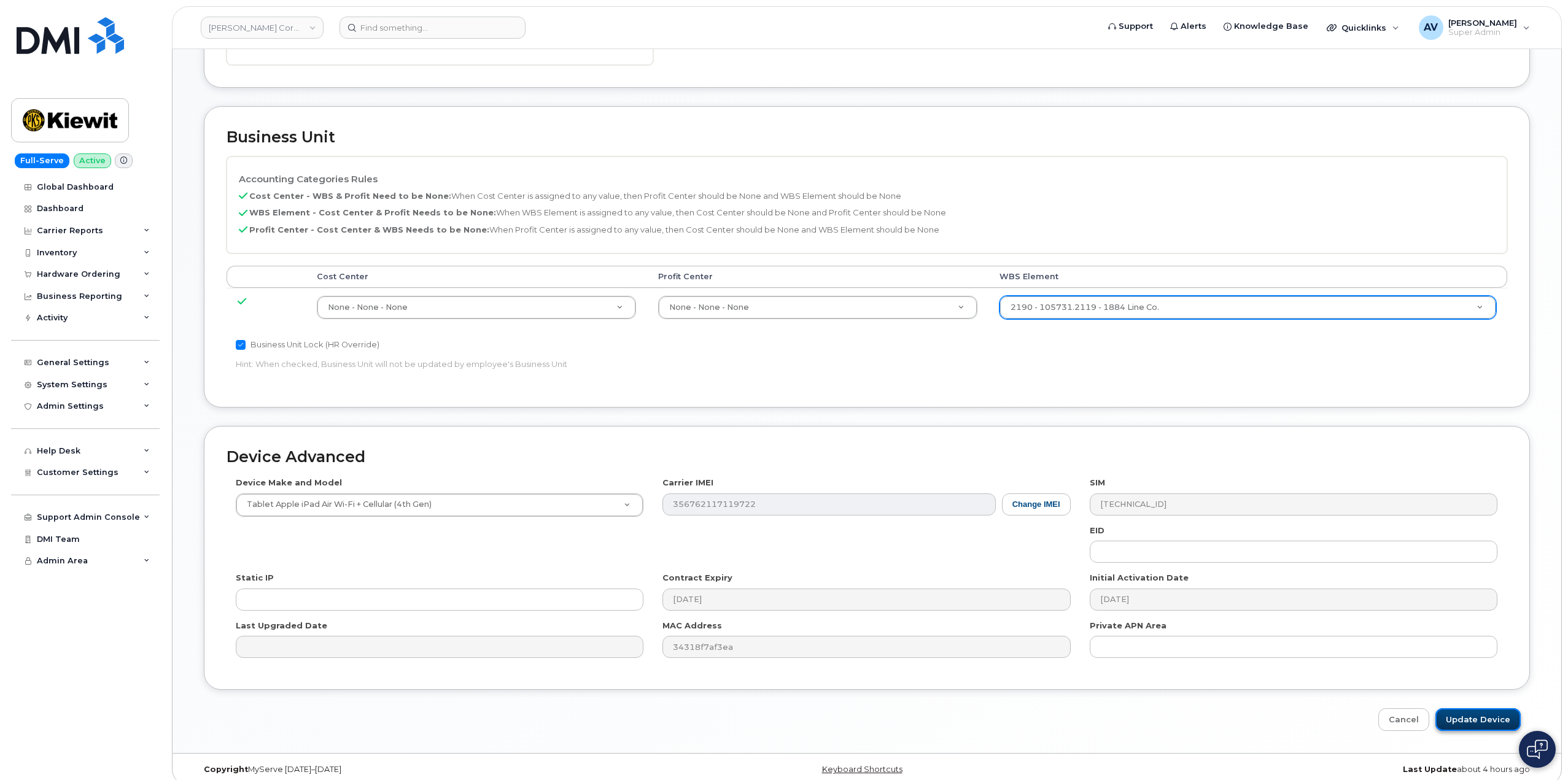
click at [1479, 708] on input "Update Device" at bounding box center [1478, 719] width 85 height 23
type input "Saving..."
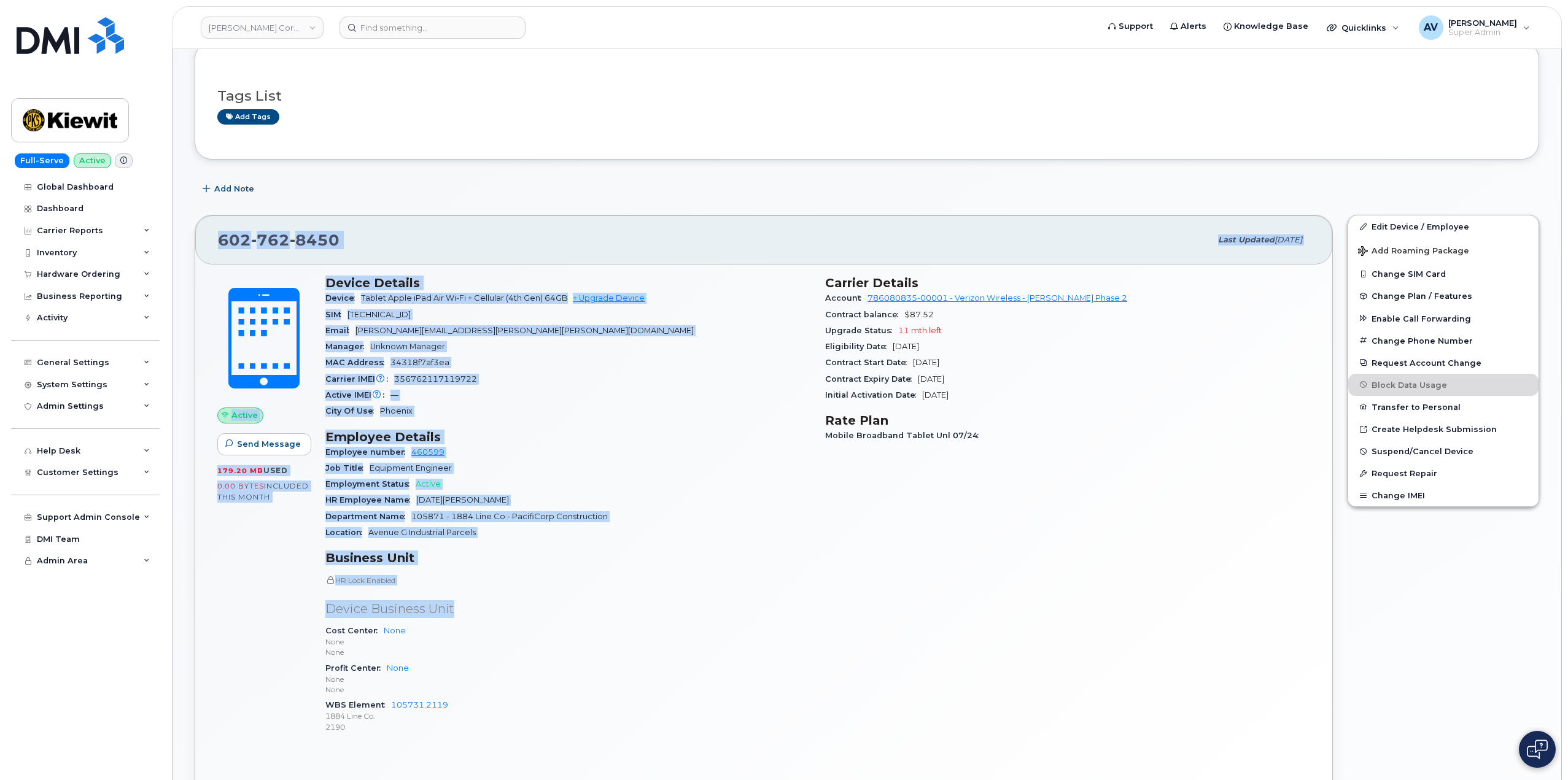
scroll to position [184, 0]
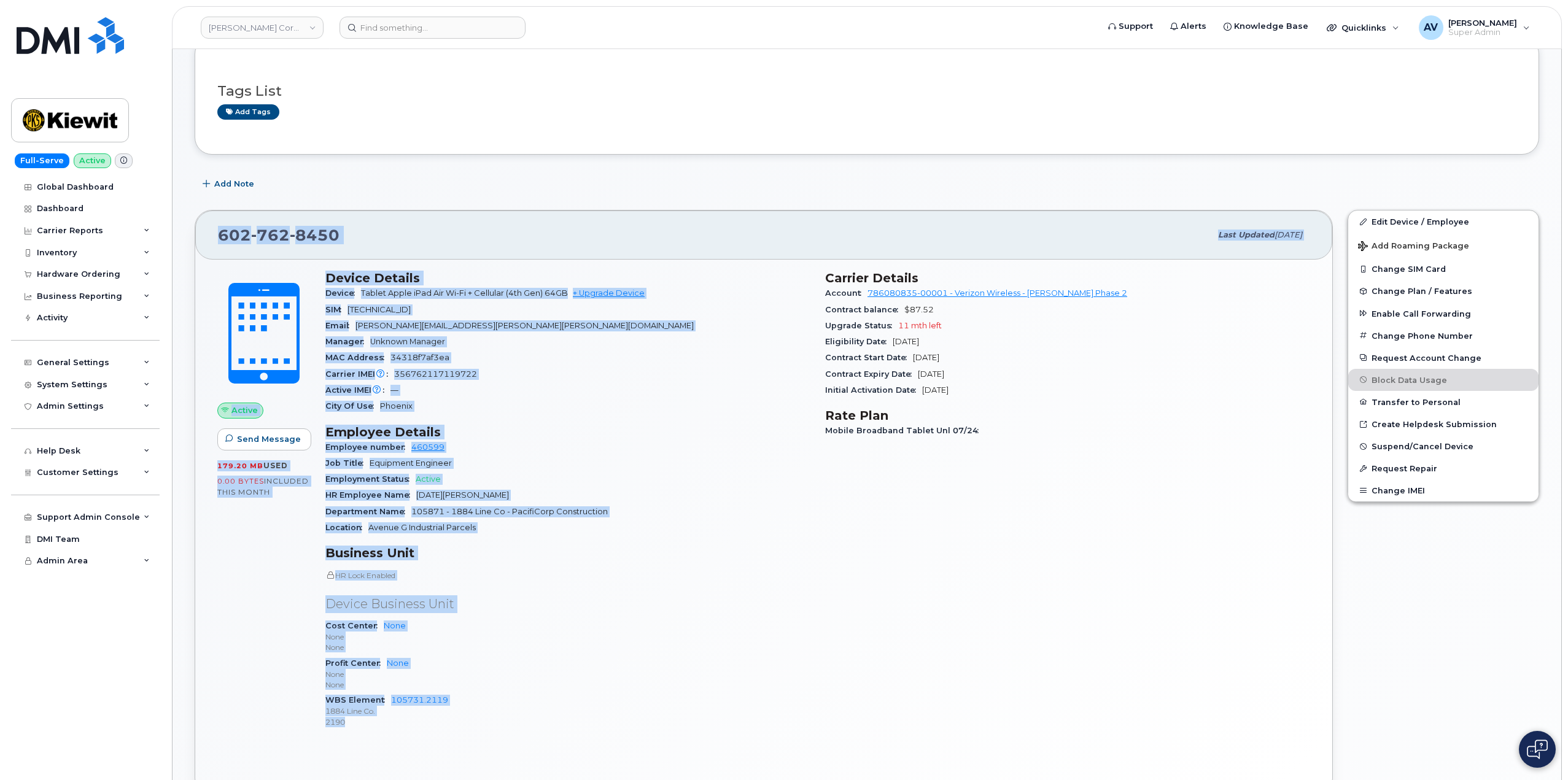
drag, startPoint x: 219, startPoint y: 418, endPoint x: 480, endPoint y: 719, distance: 398.4
click at [480, 719] on div "602 762 8450 Last updated Aug 20, 2025 Active Send Message 179.20 MB  used 0.00…" at bounding box center [764, 502] width 1139 height 585
copy div "602 762 8450 Last updated Aug 20, 2025 Active Send Message 179.20 MB  used 0.00…"
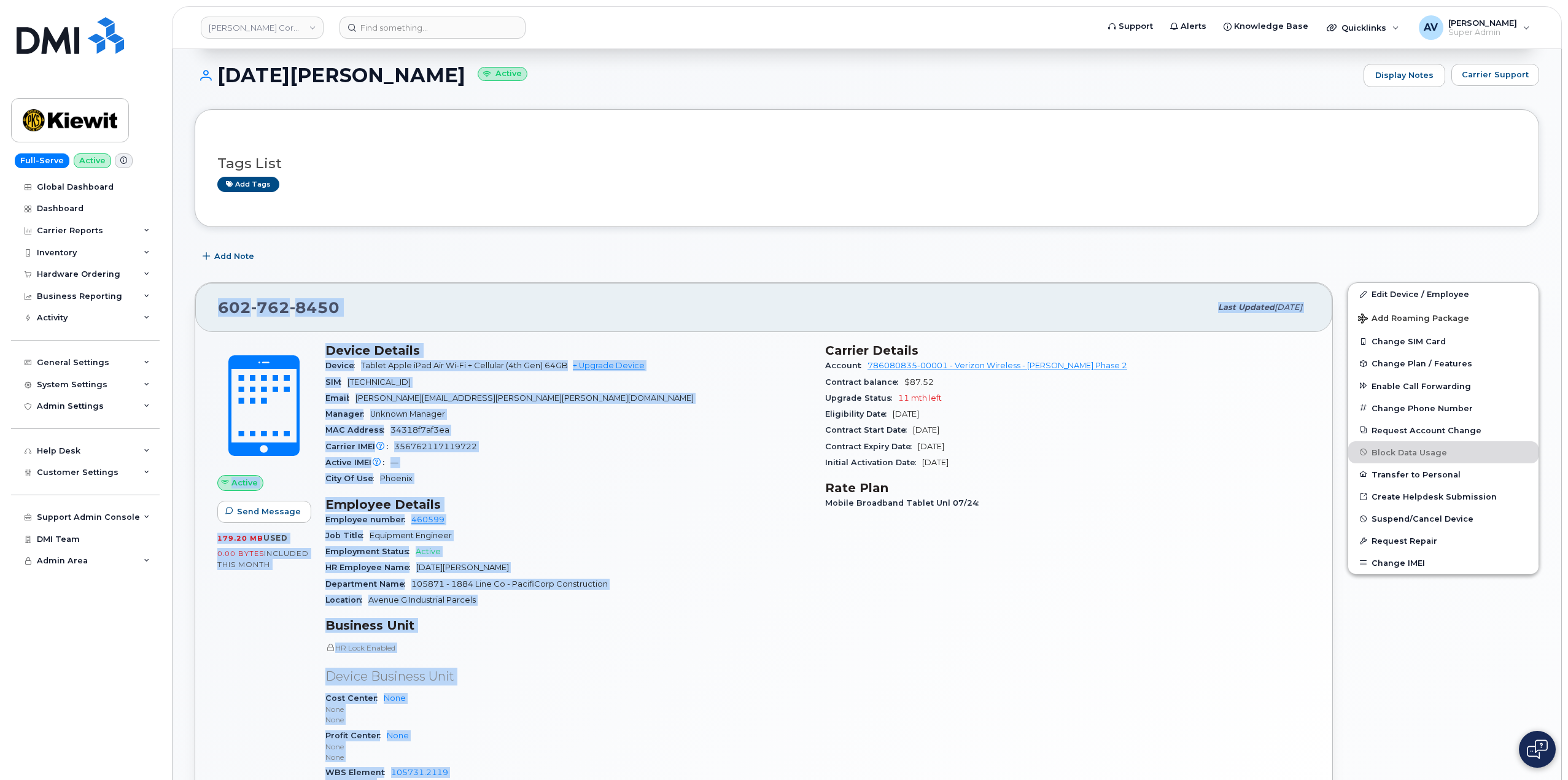
scroll to position [0, 0]
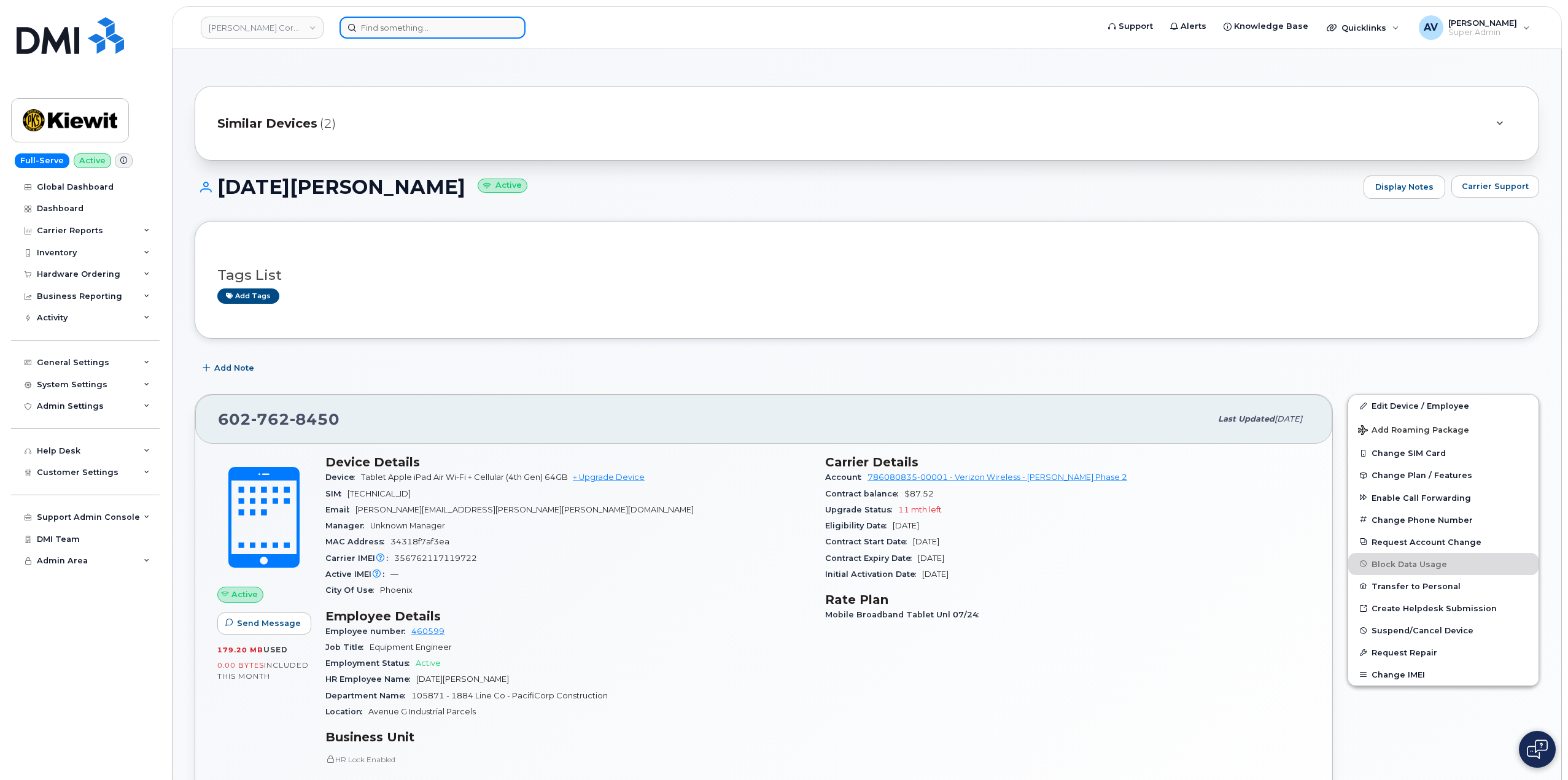
click at [435, 27] on input at bounding box center [432, 27] width 186 height 22
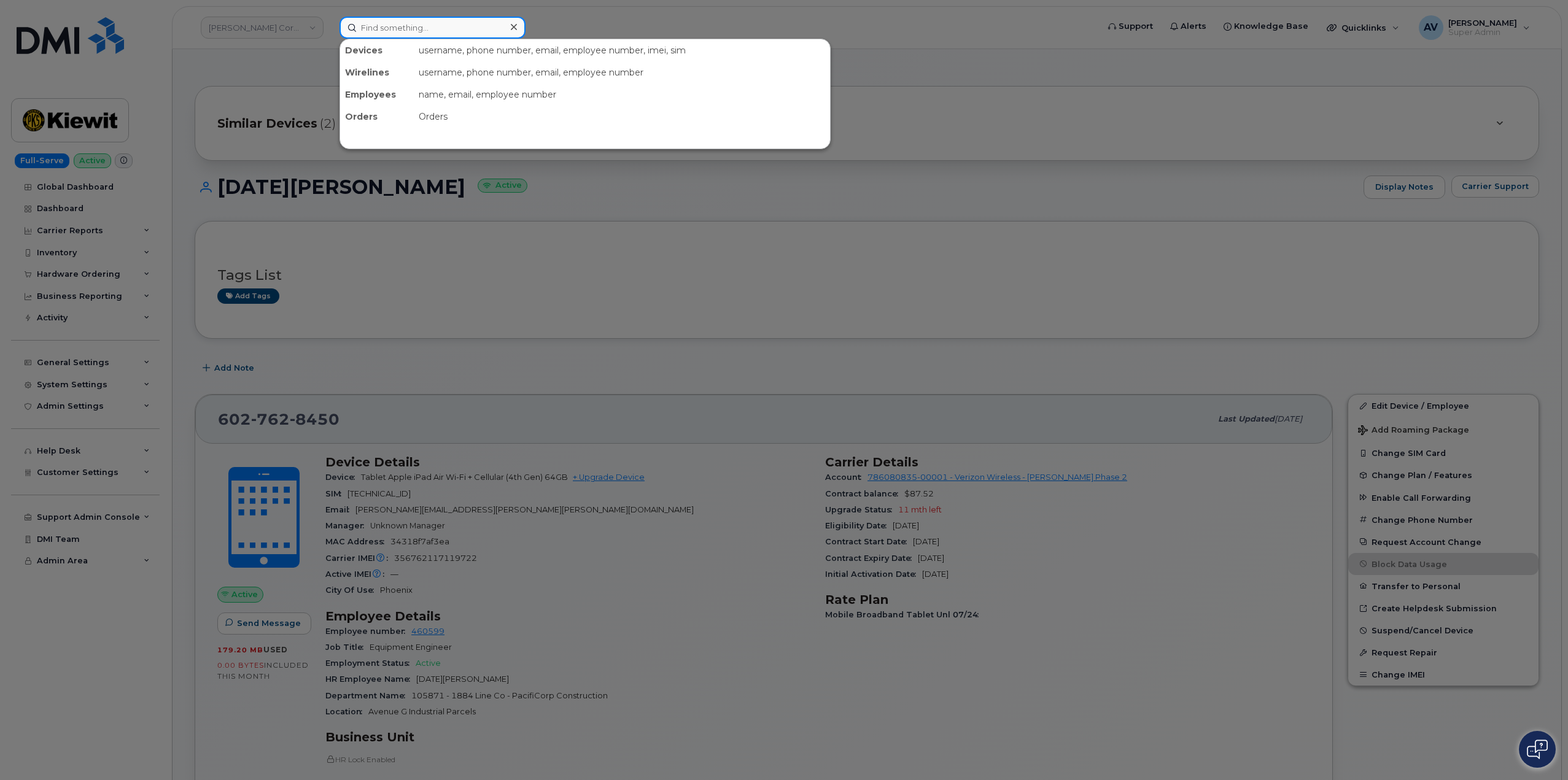
paste input "602-762-8450"
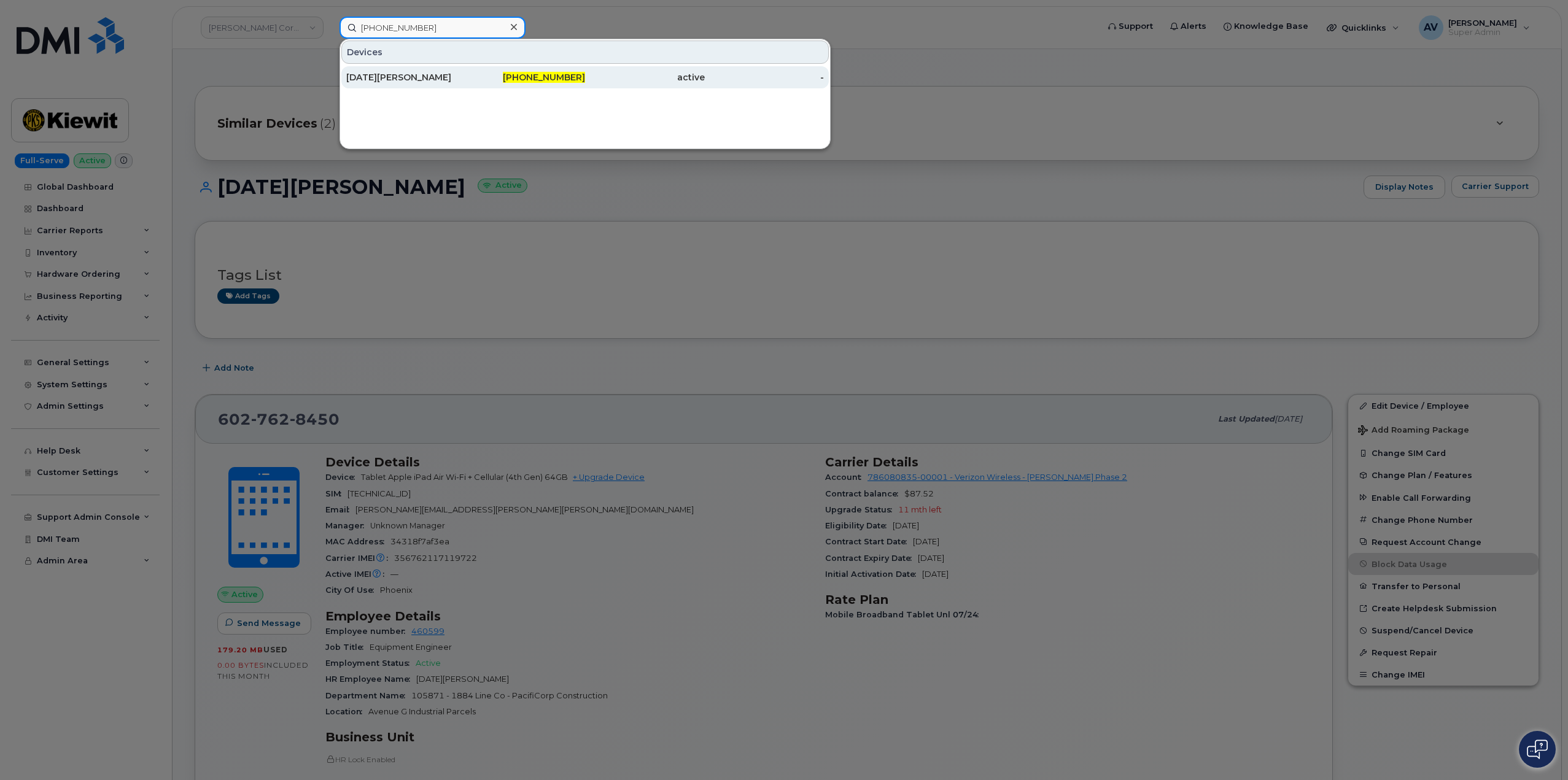
type input "602-762-8450"
click at [466, 78] on div "602-762-8450" at bounding box center [526, 77] width 120 height 12
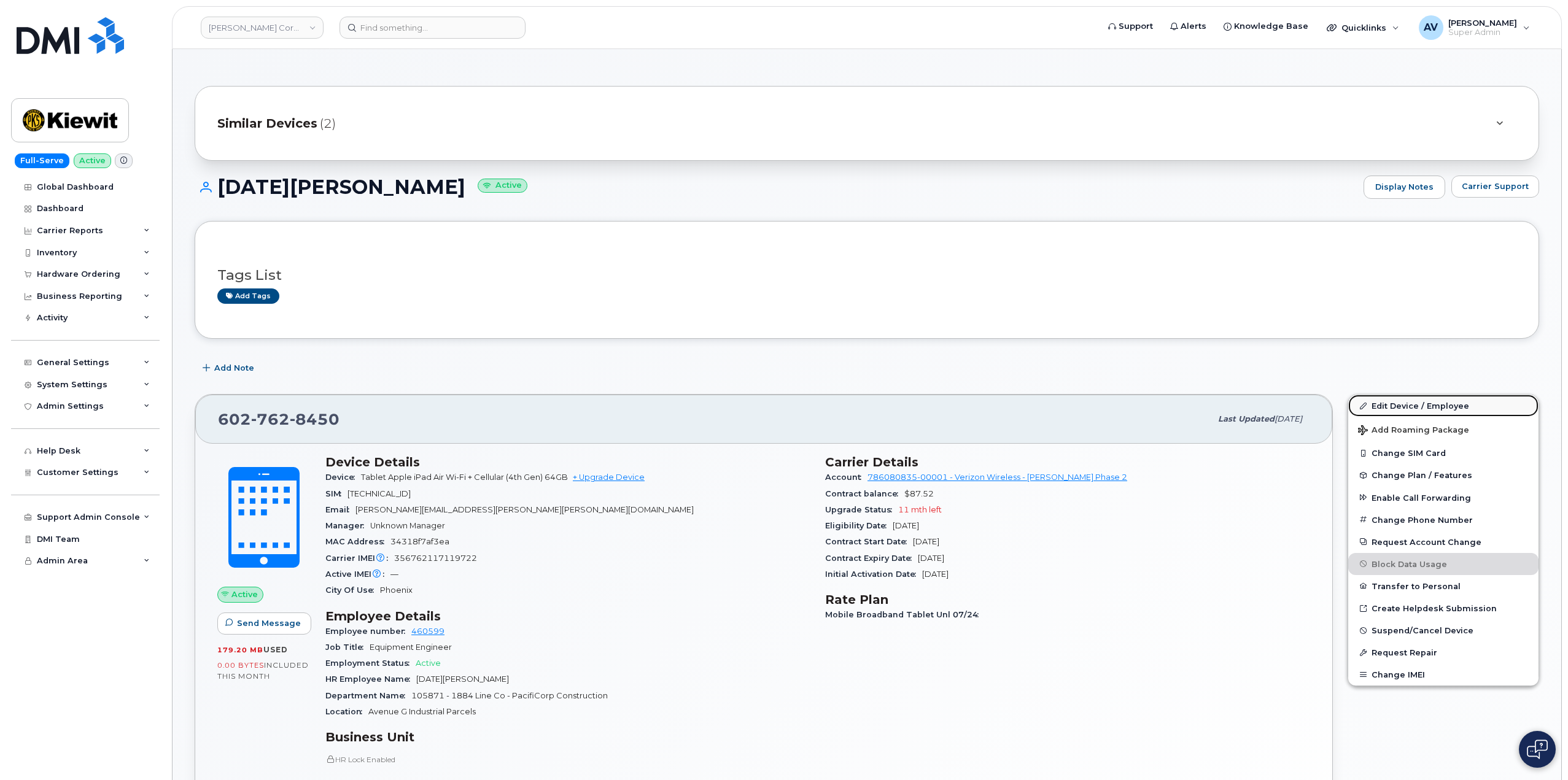
click at [1418, 402] on link "Edit Device / Employee" at bounding box center [1443, 405] width 190 height 22
click at [302, 120] on span "Similar Devices" at bounding box center [268, 123] width 100 height 18
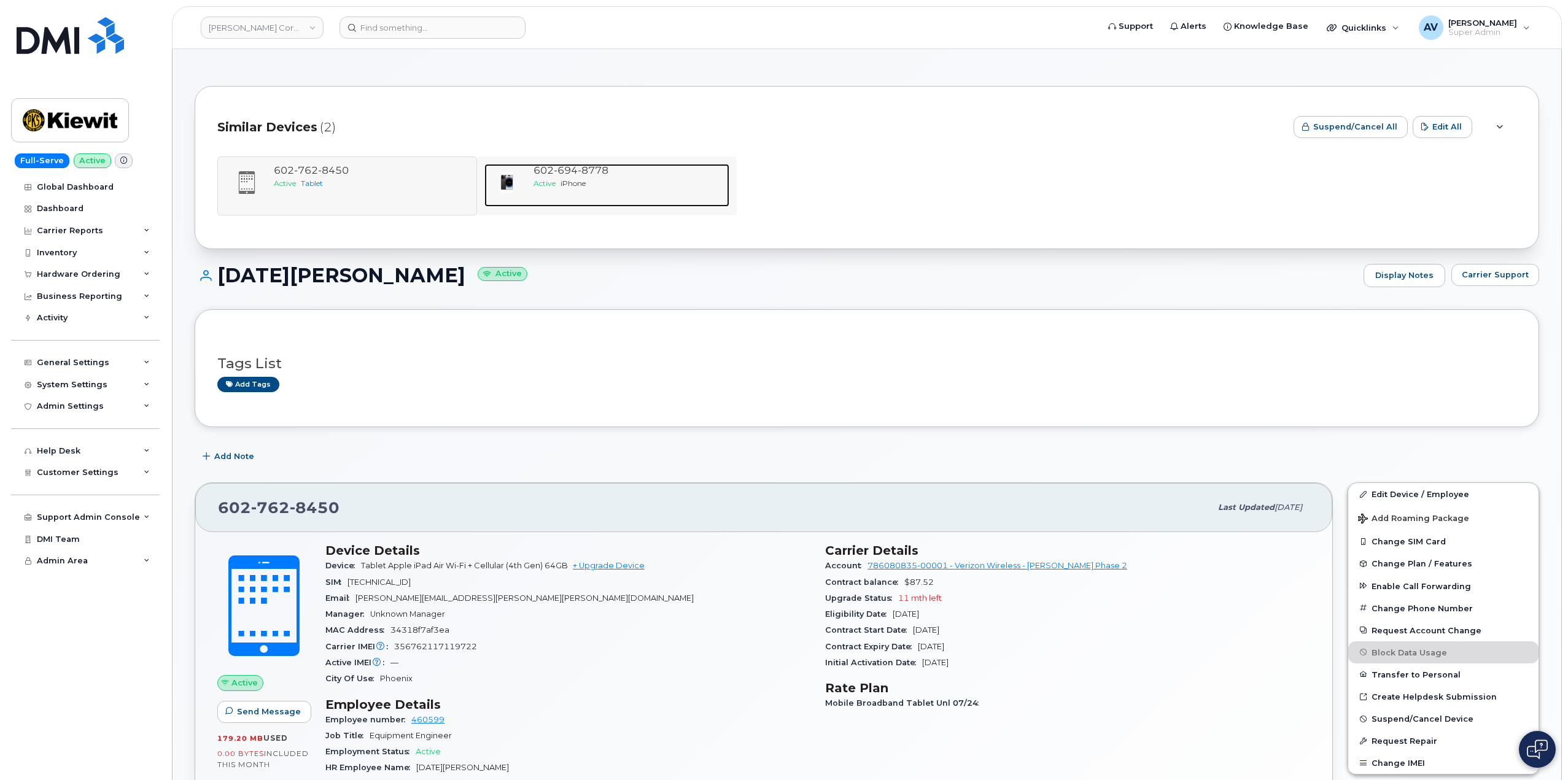
click at [591, 197] on div "602 694 8778 Active iPhone" at bounding box center [629, 184] width 200 height 43
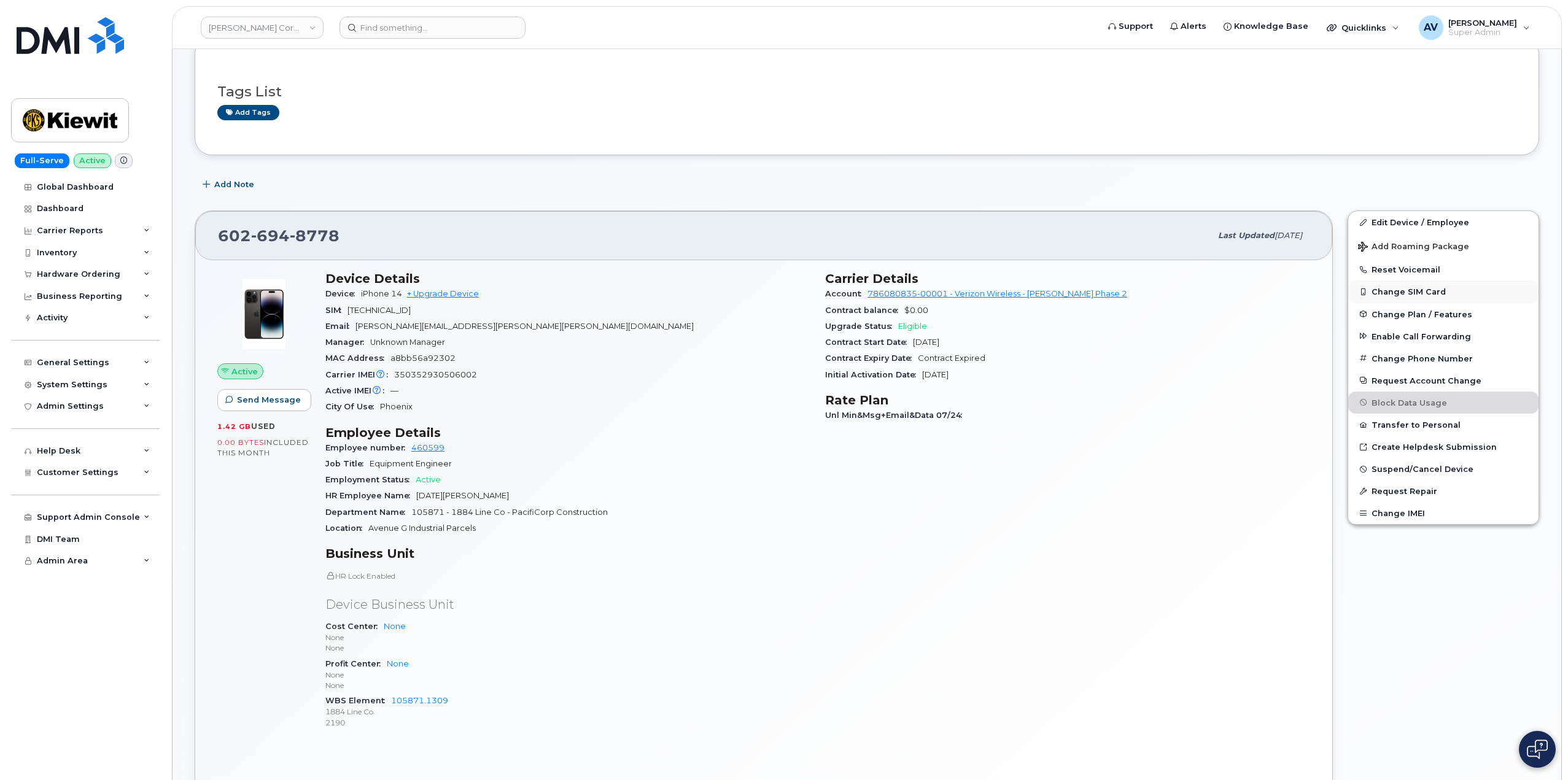
scroll to position [184, 0]
click at [1384, 220] on link "Edit Device / Employee" at bounding box center [1443, 221] width 190 height 22
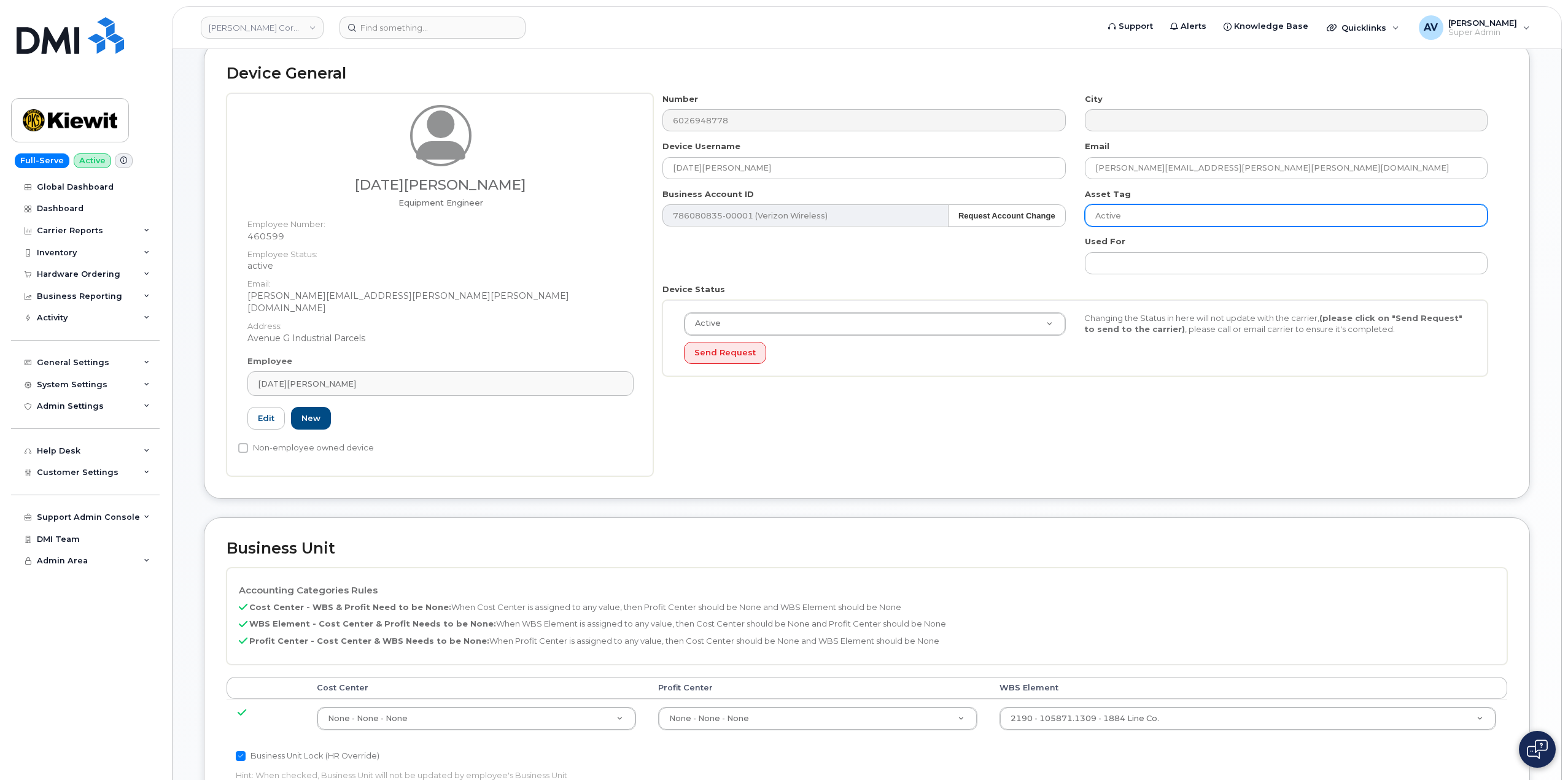
scroll to position [246, 0]
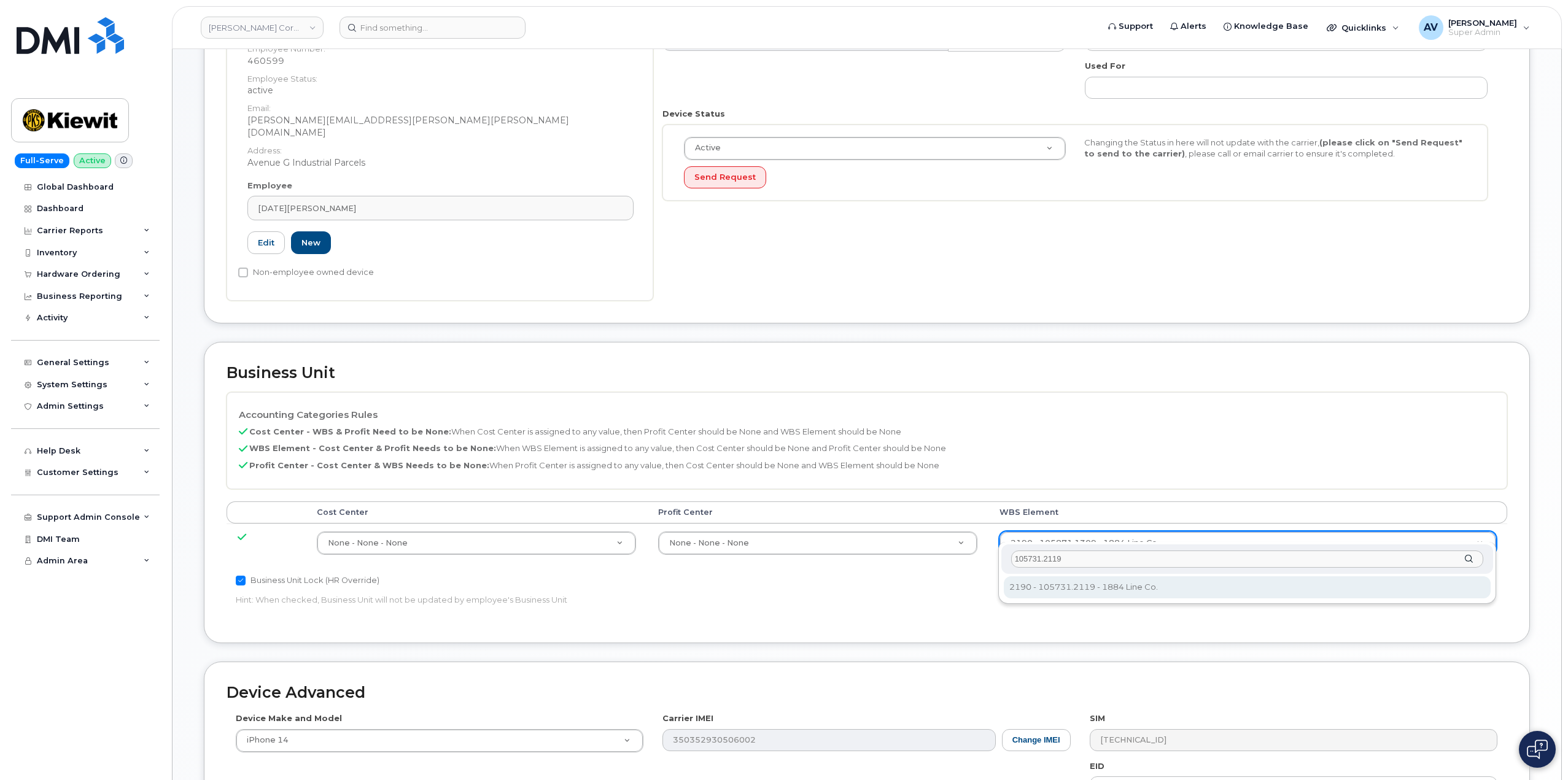
type input "105731.2119"
type input "30200559"
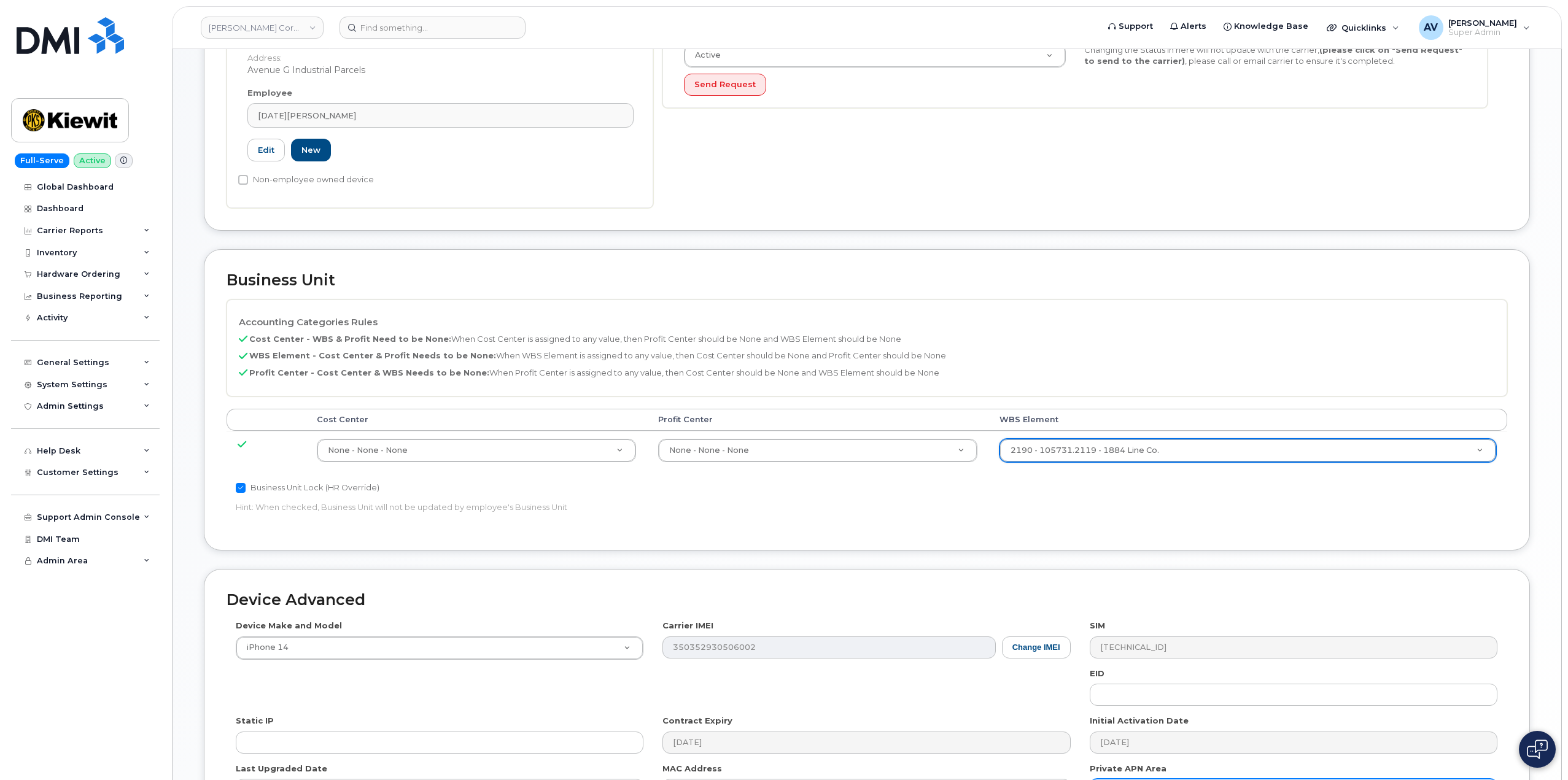
scroll to position [481, 0]
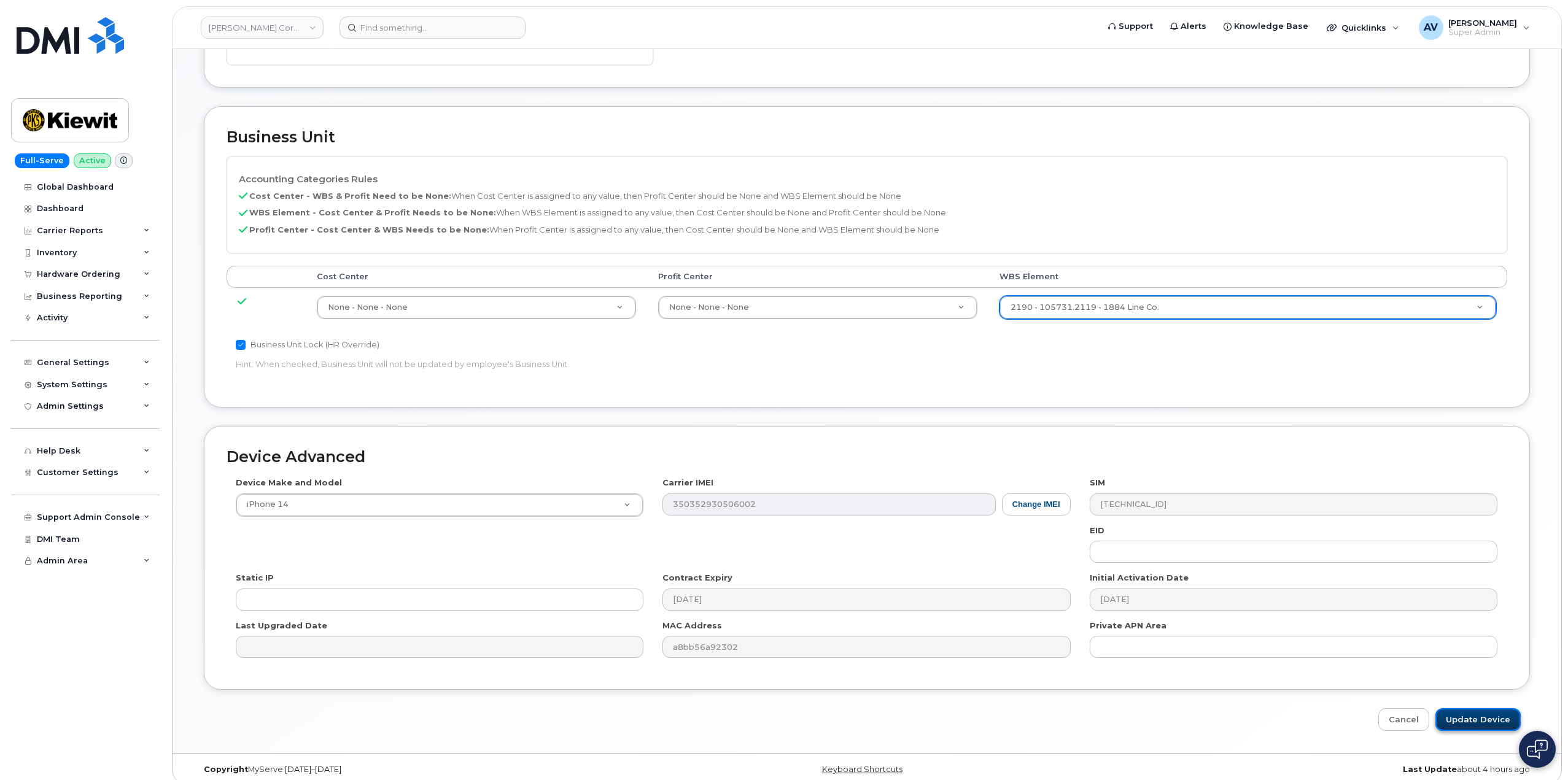
click at [1494, 708] on input "Update Device" at bounding box center [1478, 719] width 85 height 23
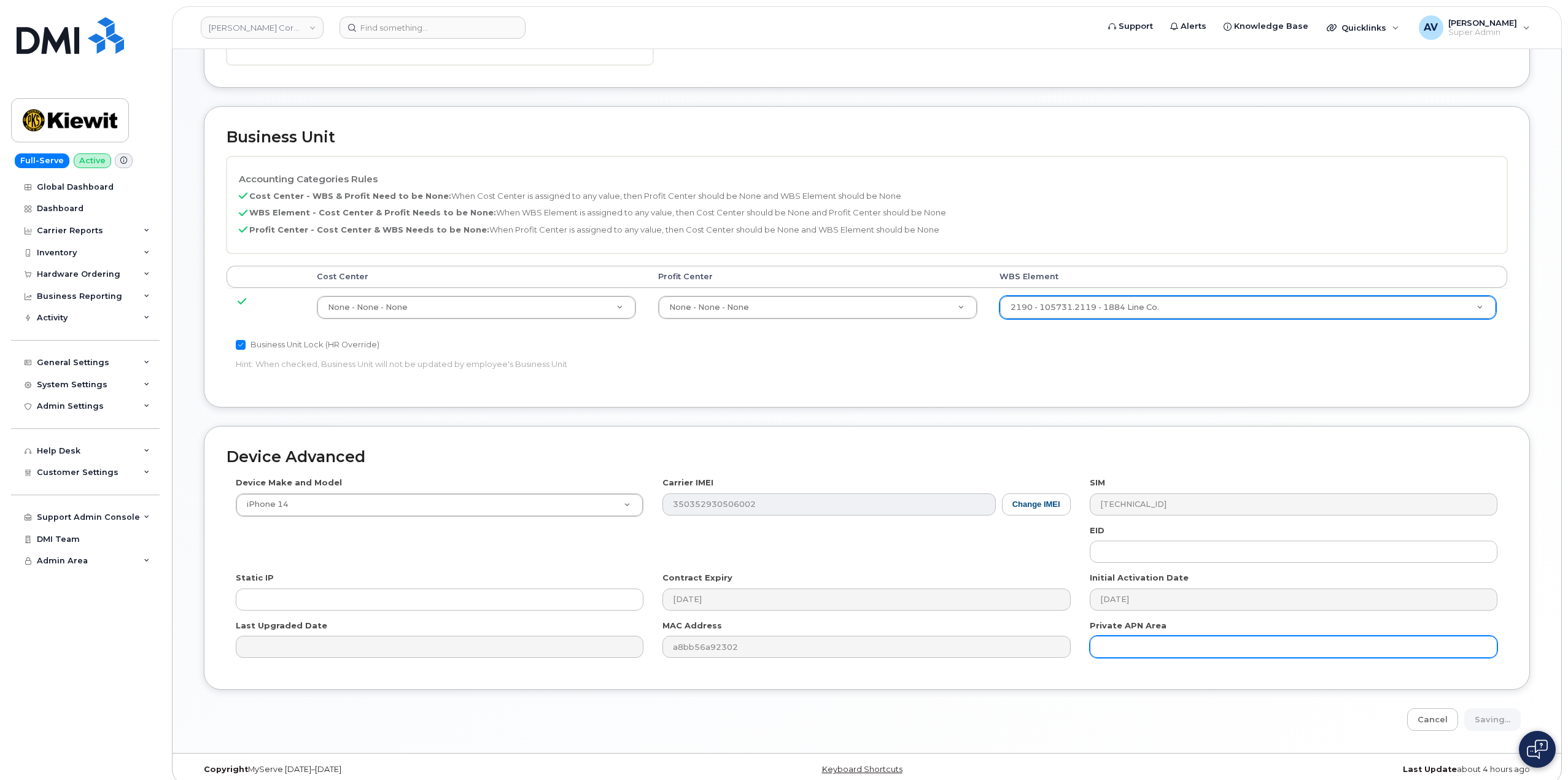
type input "Saving..."
